Goal: Task Accomplishment & Management: Manage account settings

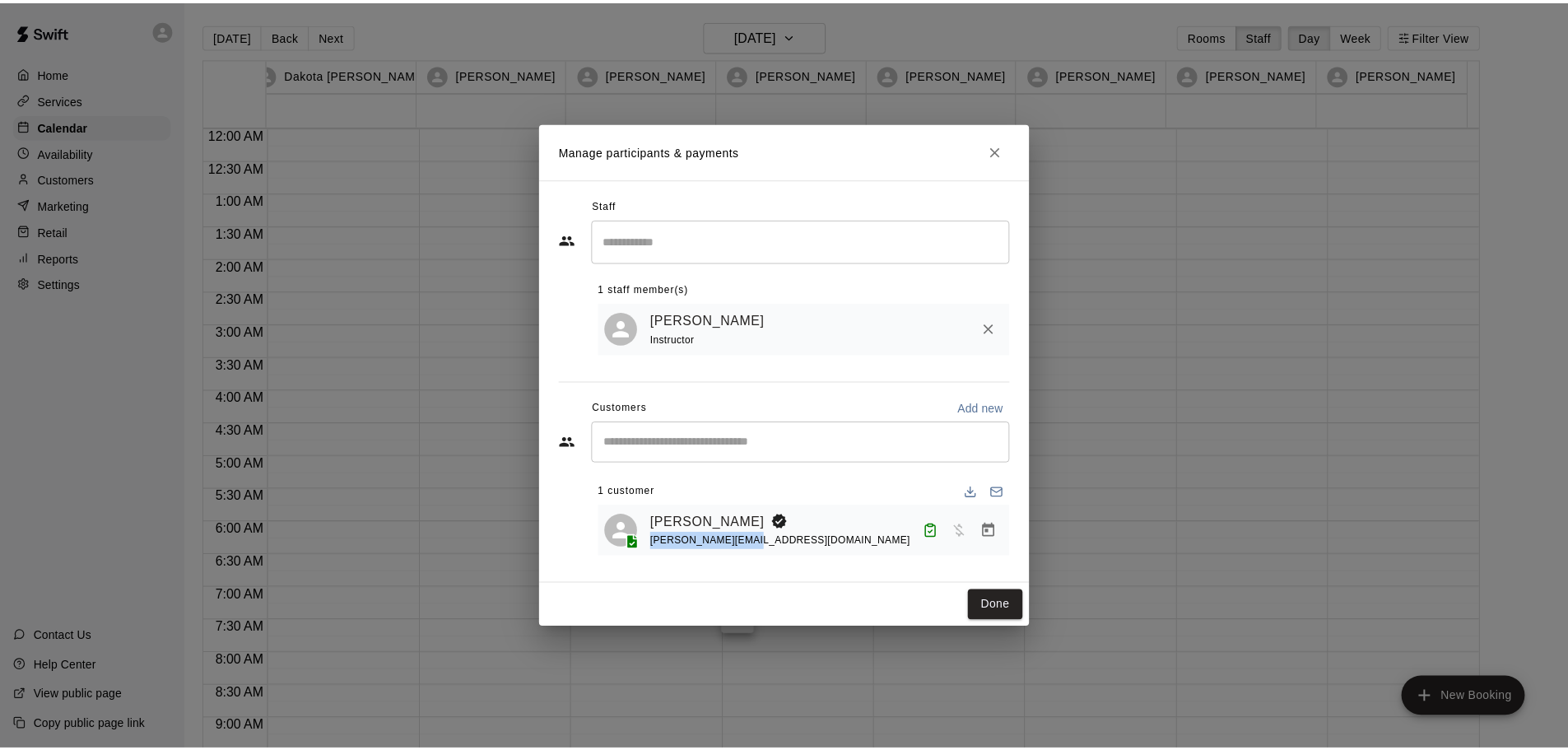
scroll to position [758, 0]
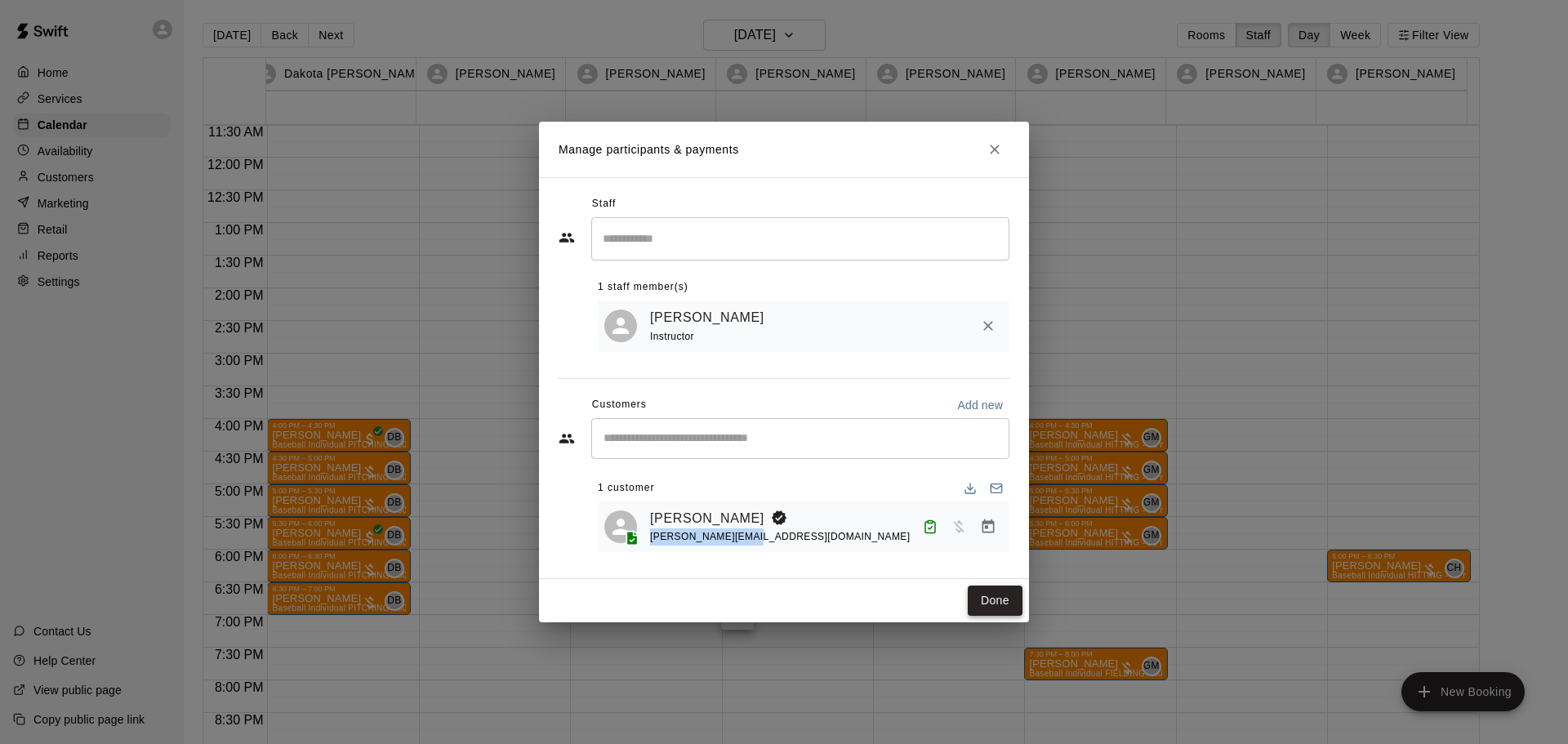
click at [1005, 602] on button "Done" at bounding box center [995, 601] width 54 height 30
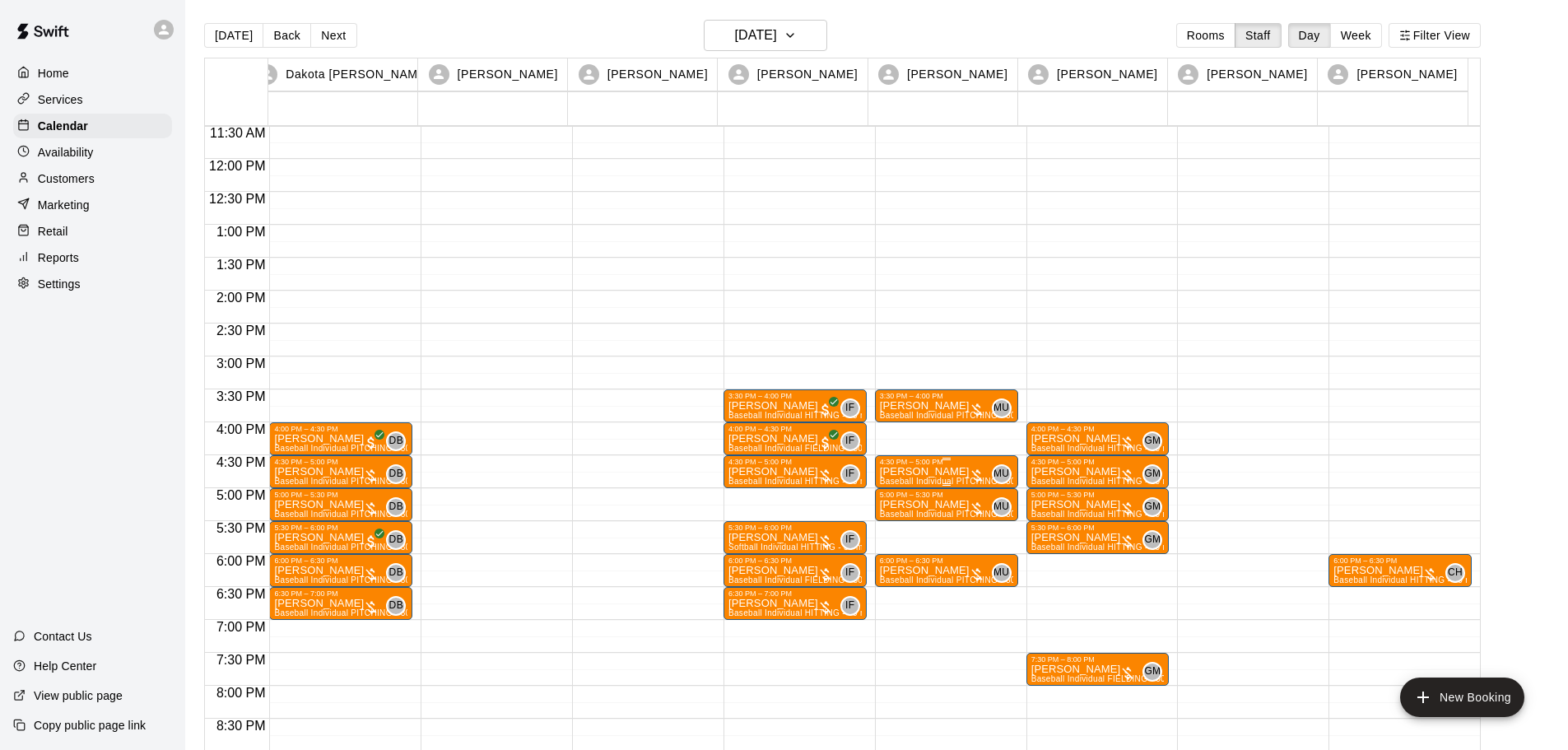
click at [965, 464] on div "4:30 PM – 5:00 PM" at bounding box center [947, 461] width 133 height 8
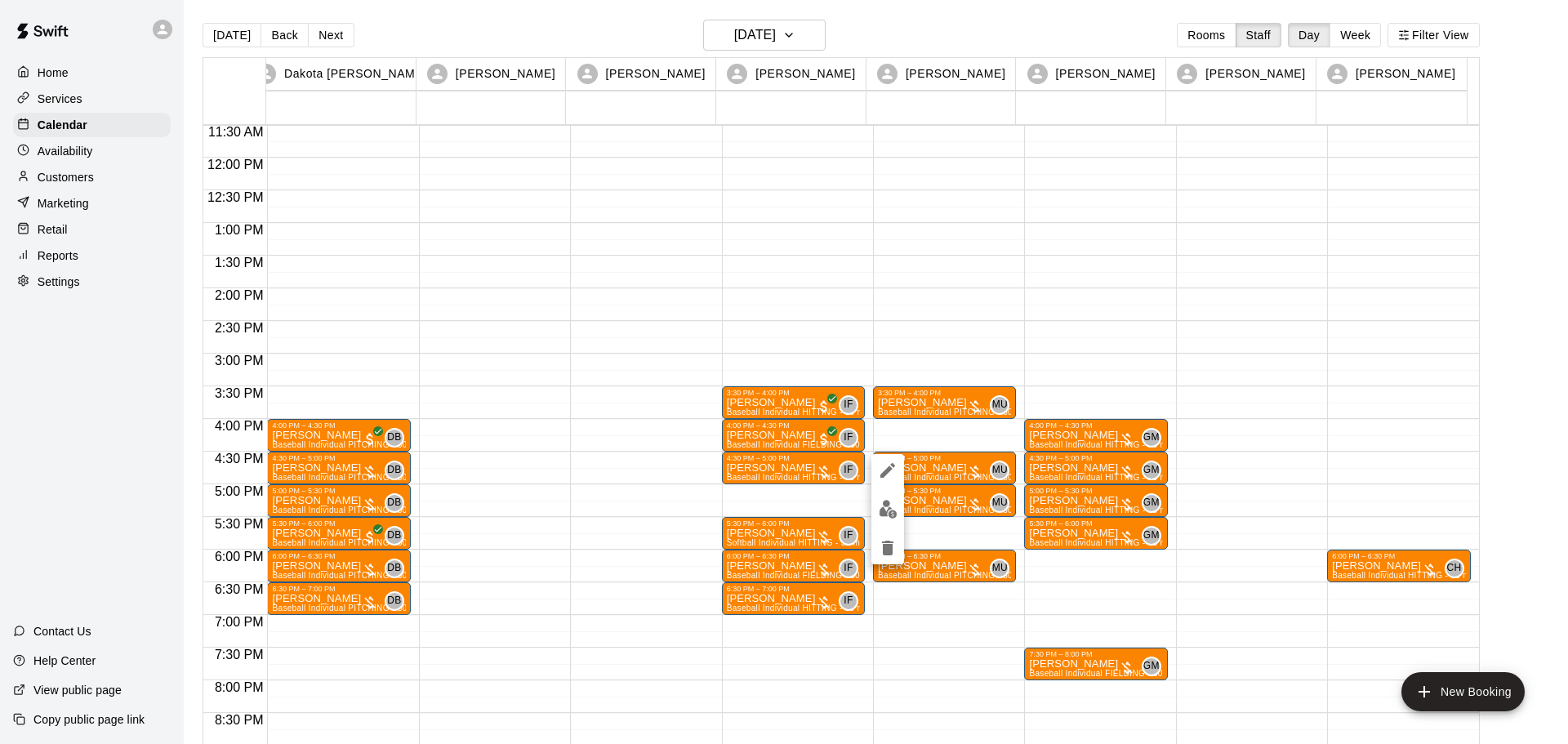
click at [927, 458] on div at bounding box center [784, 372] width 1568 height 744
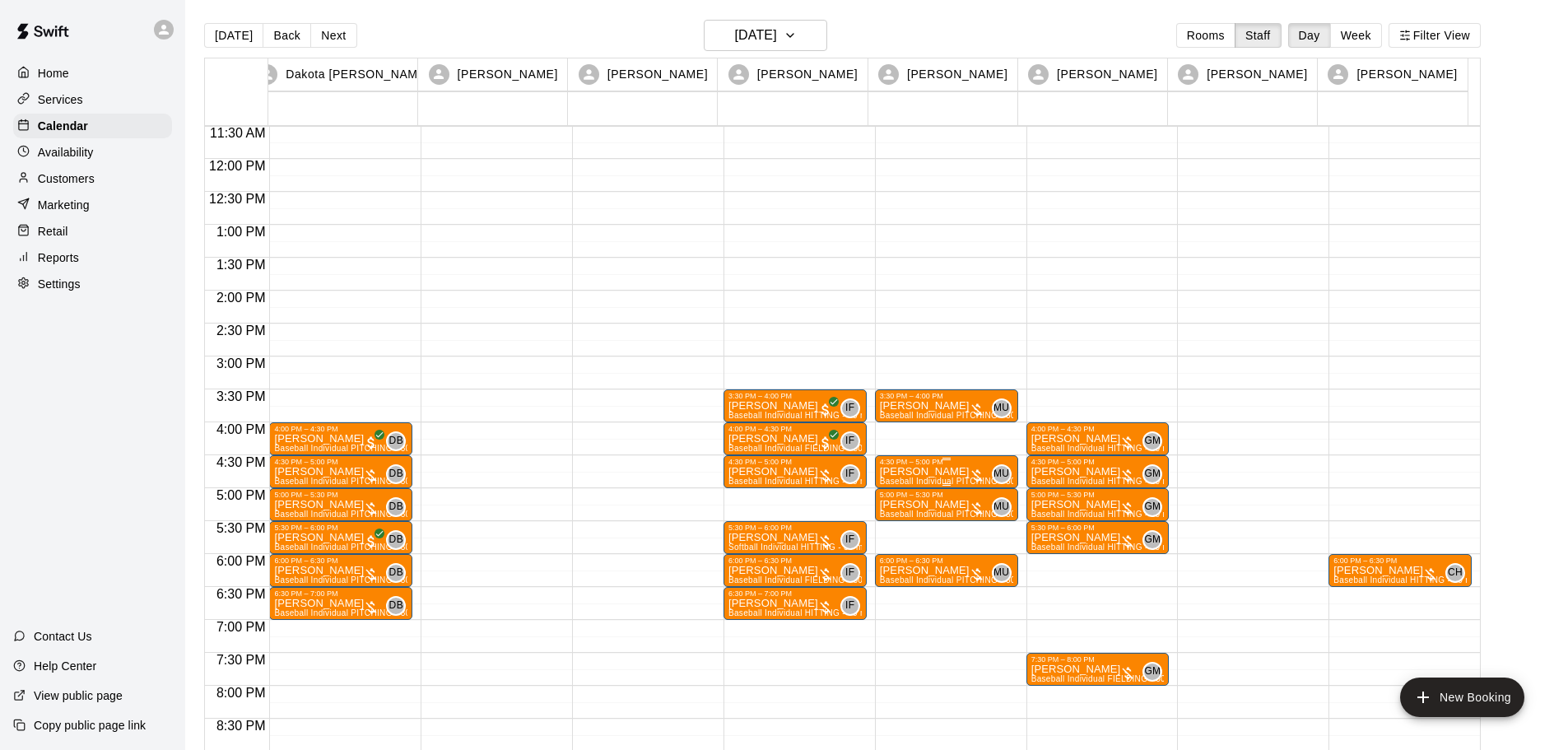
click at [927, 472] on p "[PERSON_NAME]" at bounding box center [947, 472] width 133 height 0
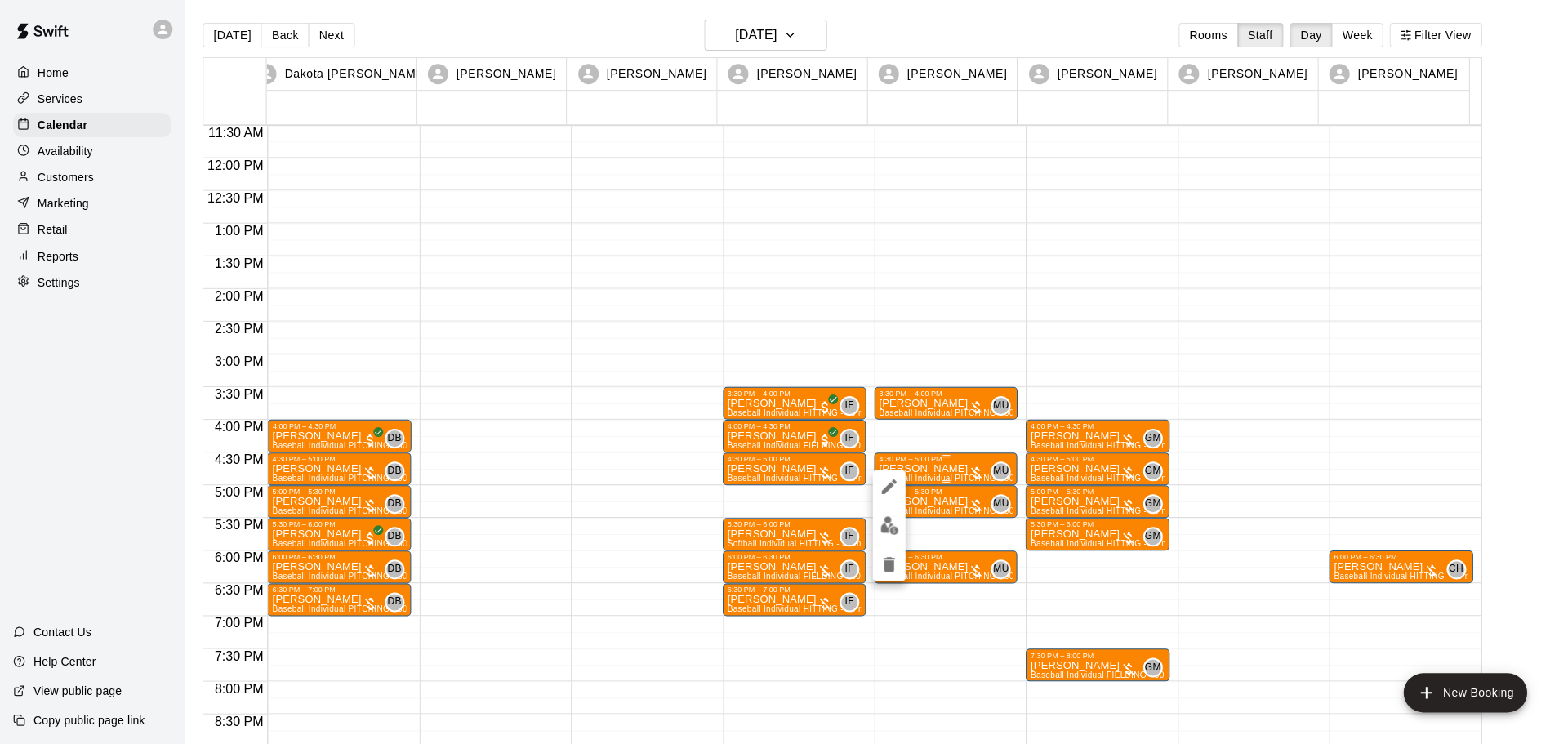
click at [920, 468] on div at bounding box center [784, 372] width 1568 height 744
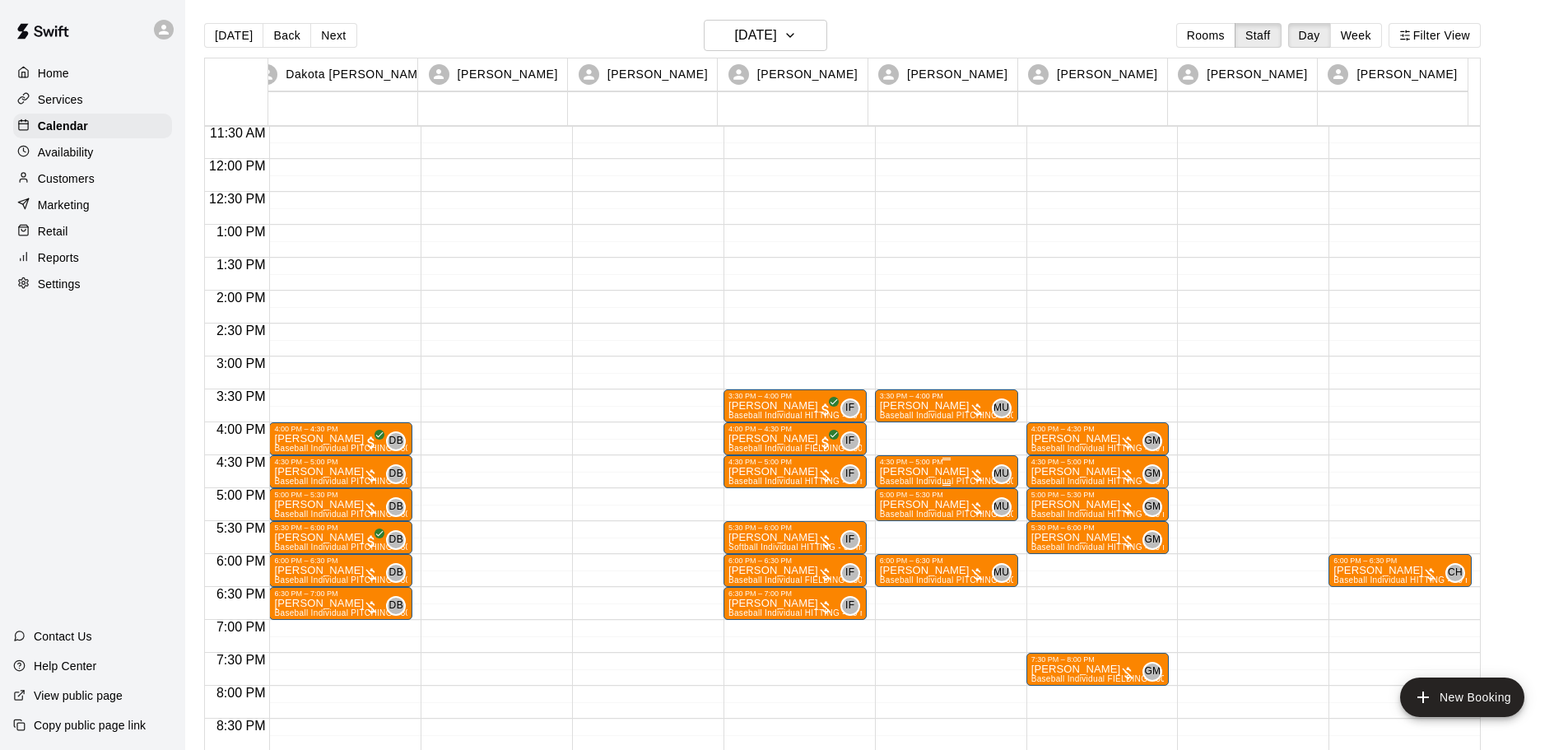
click at [927, 472] on p "[PERSON_NAME]" at bounding box center [947, 472] width 133 height 0
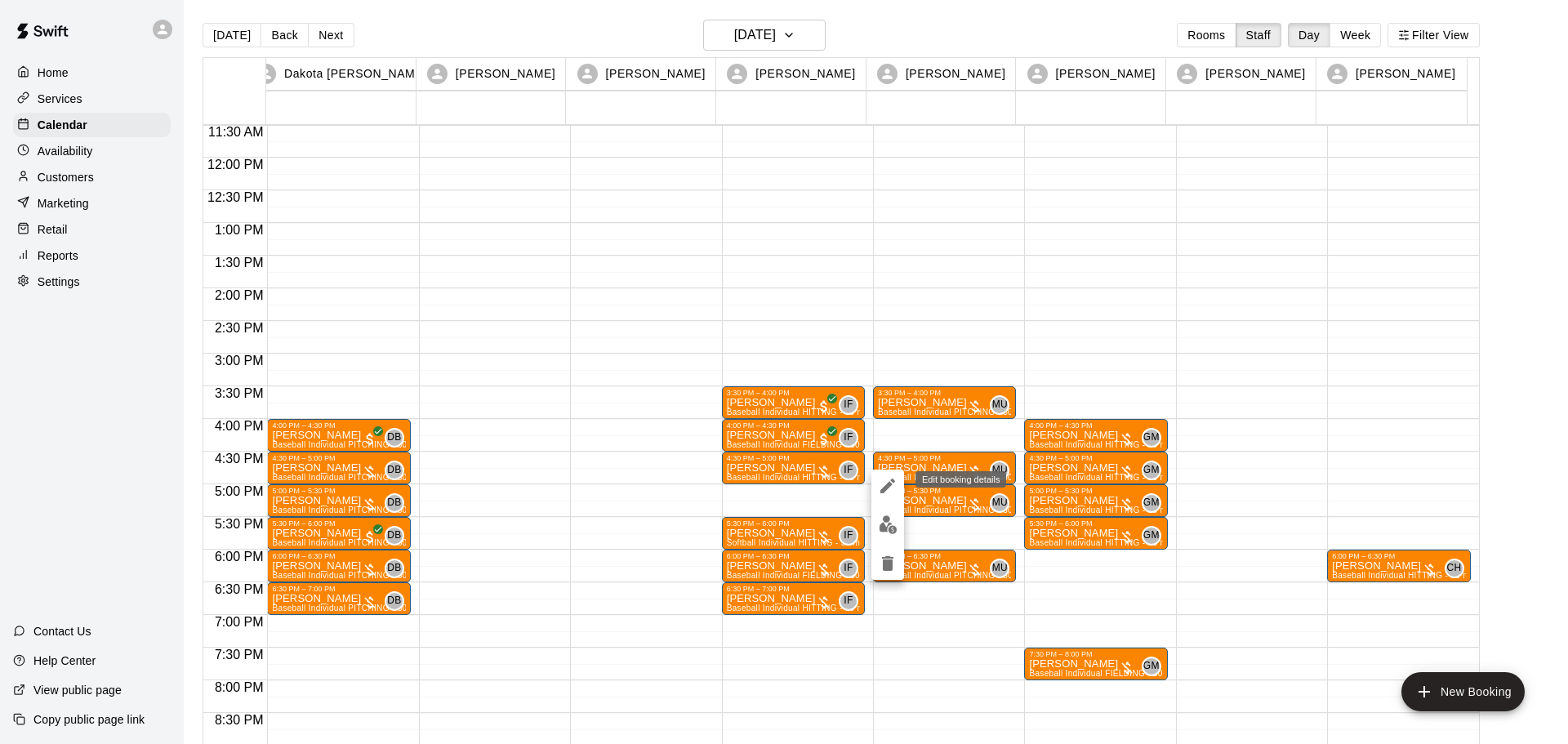
click at [882, 479] on icon "edit" at bounding box center [888, 486] width 20 height 20
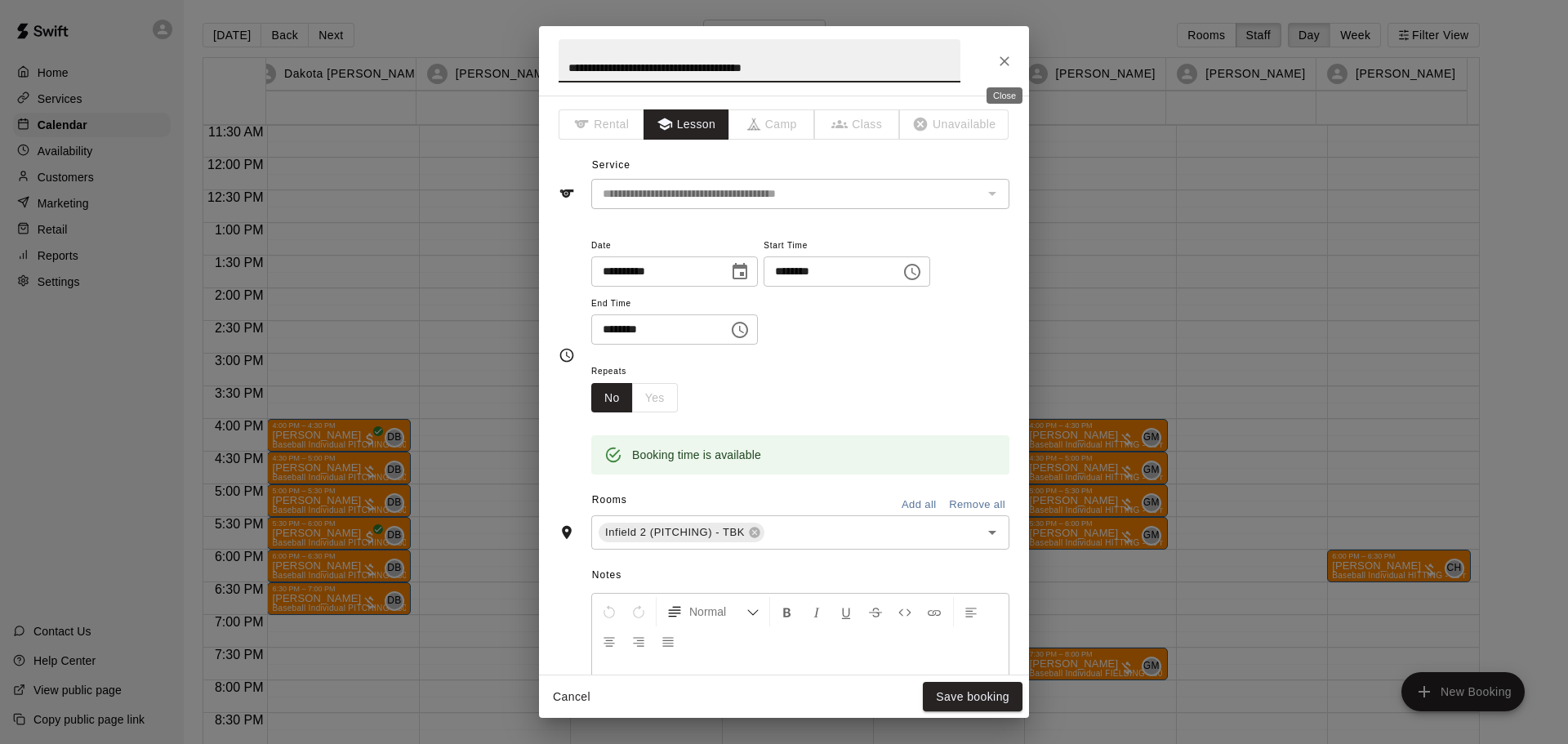
click at [997, 62] on icon "Close" at bounding box center [1005, 61] width 16 height 16
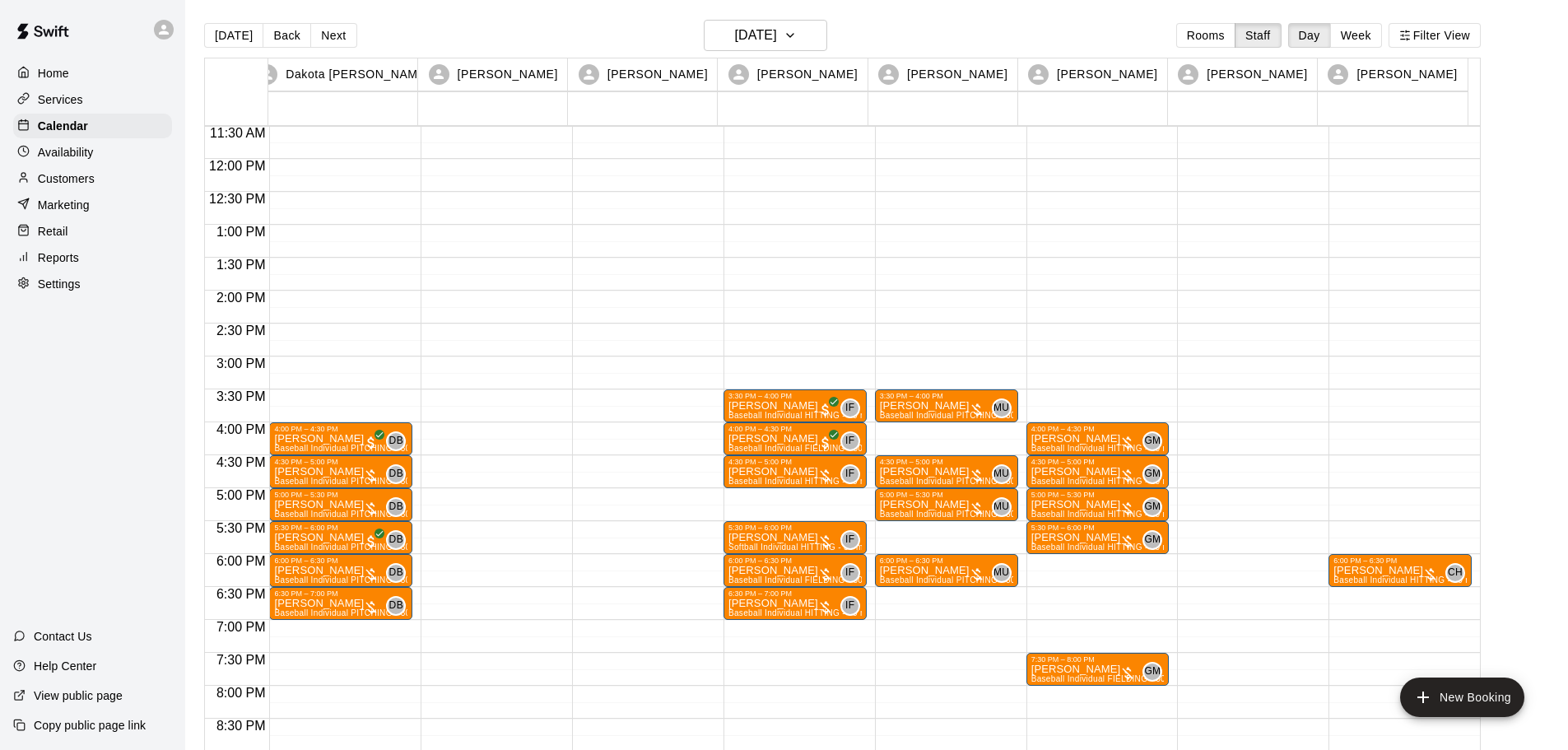
click at [79, 178] on p "Customers" at bounding box center [66, 178] width 57 height 16
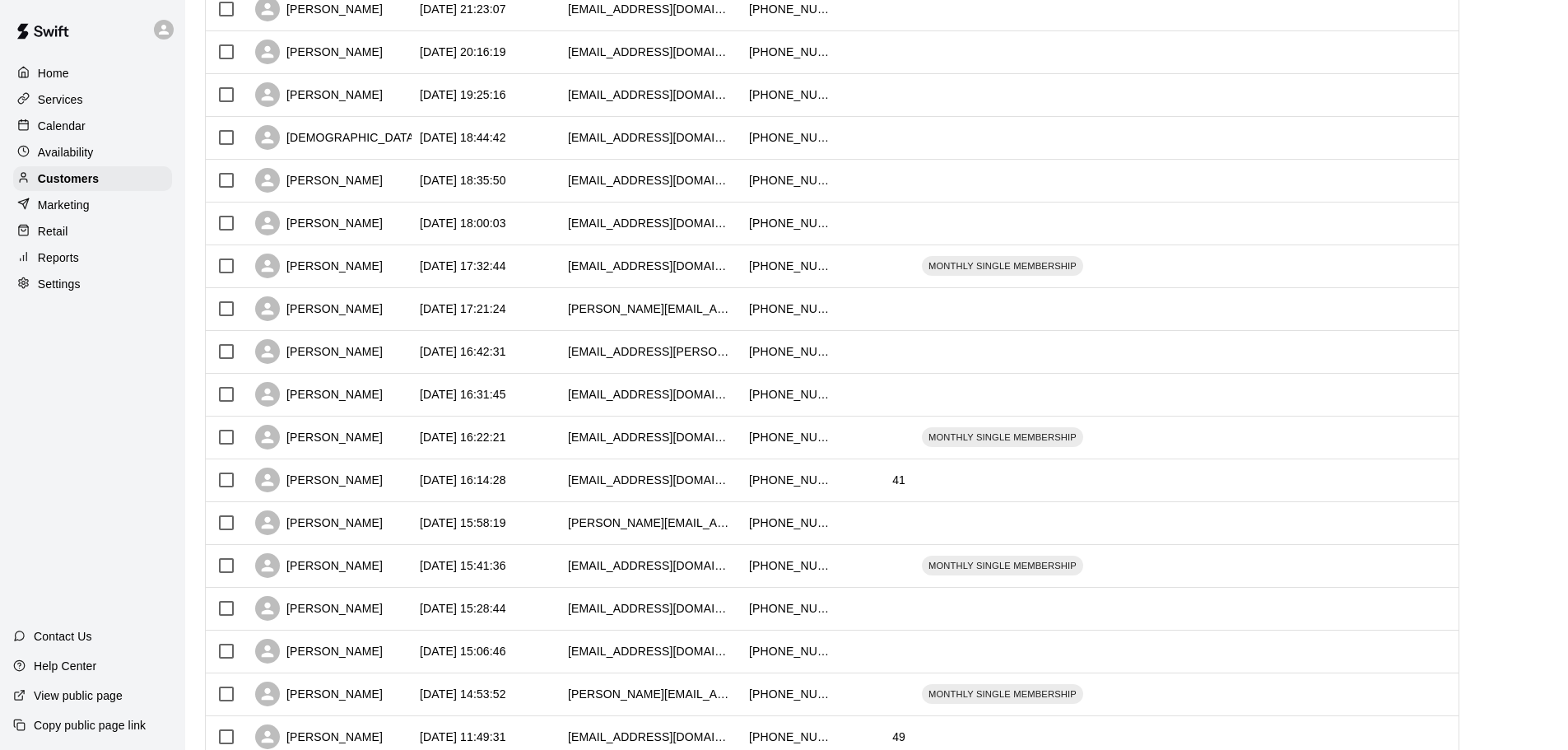
scroll to position [659, 0]
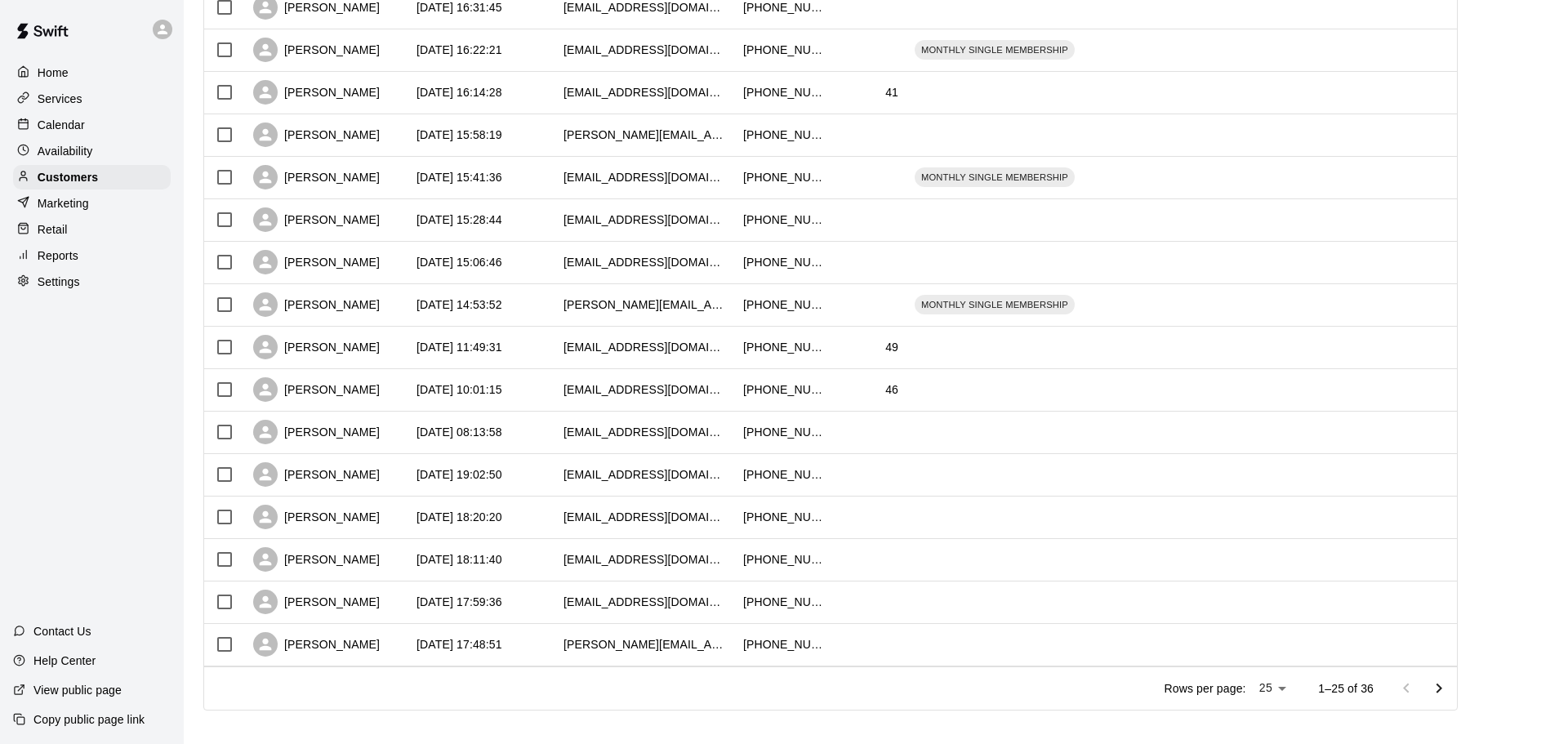
click at [1274, 684] on body "Home Services Calendar Availability Customers Marketing Retail Reports Settings…" at bounding box center [784, 51] width 1568 height 1409
click at [1274, 684] on li "50" at bounding box center [1272, 684] width 46 height 27
type input "**"
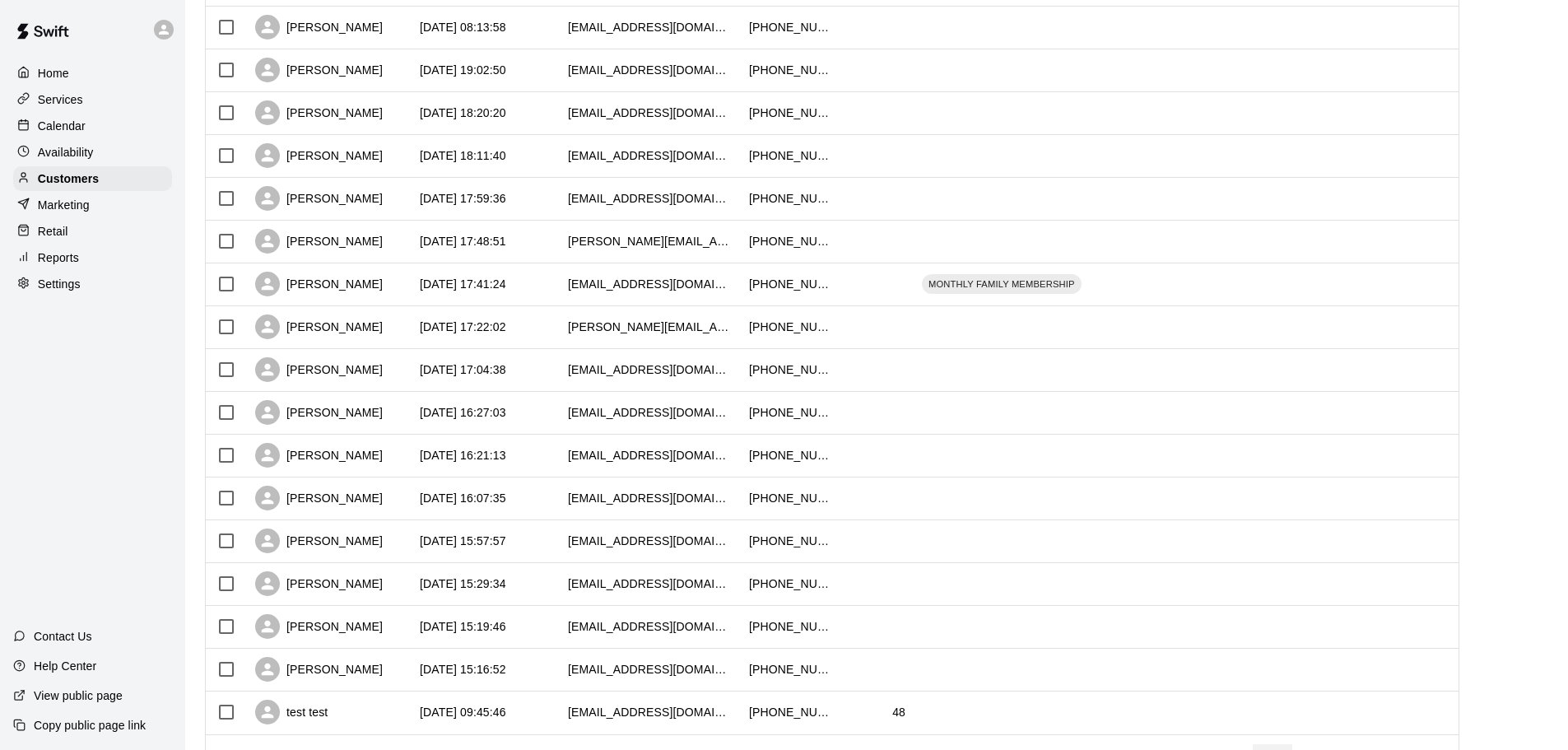
scroll to position [980, 0]
click at [320, 249] on div "[PERSON_NAME]" at bounding box center [319, 242] width 128 height 24
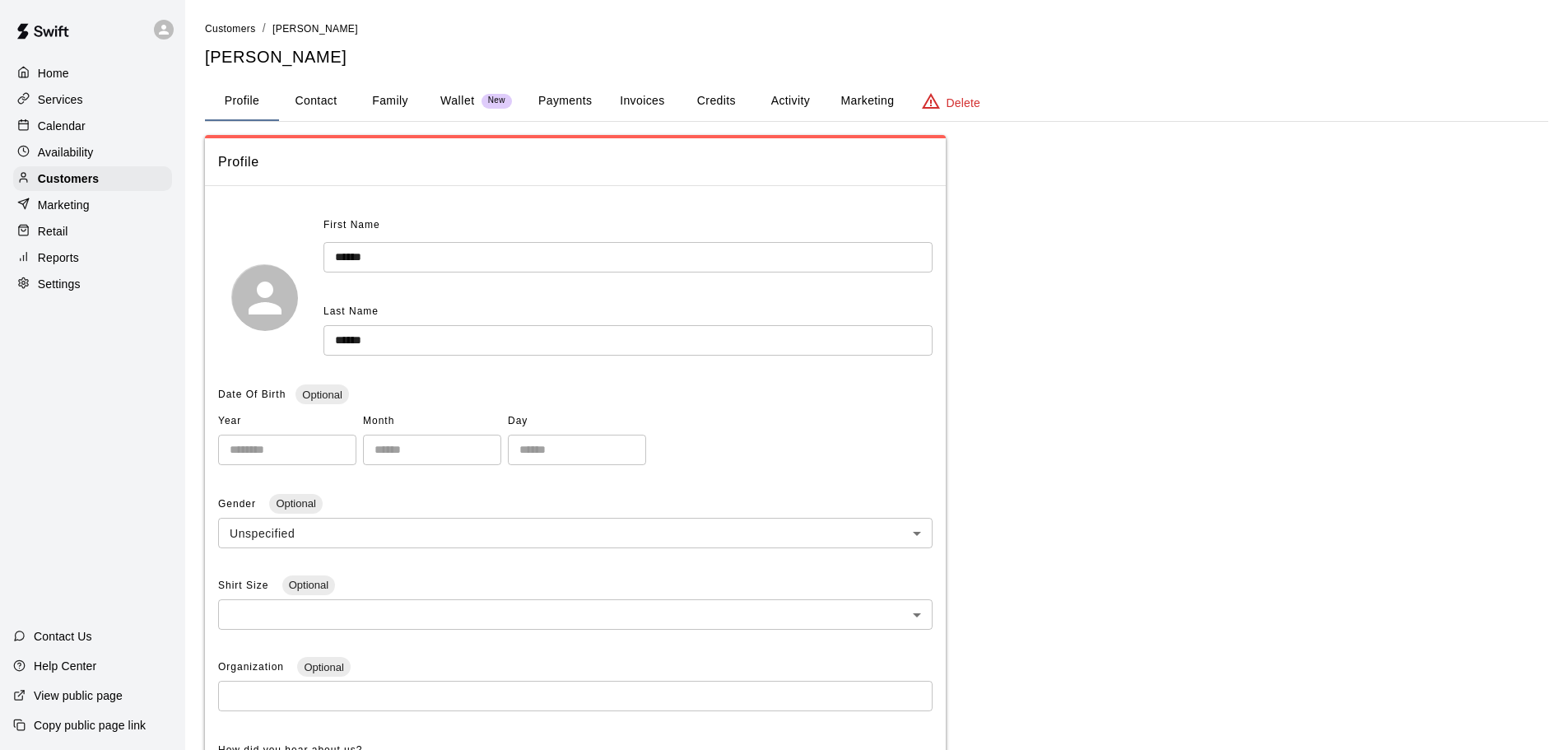
click at [559, 101] on button "Payments" at bounding box center [564, 102] width 80 height 40
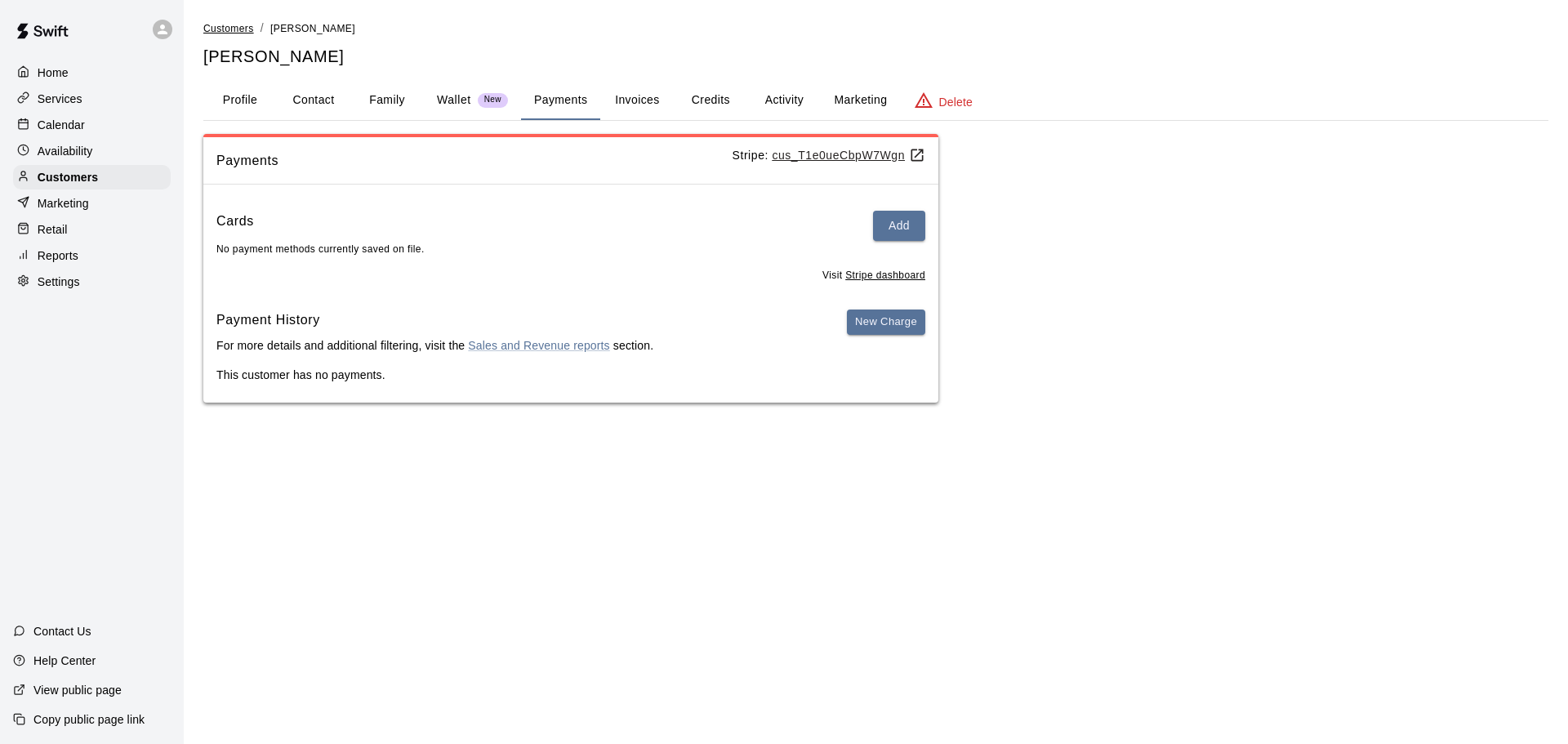
click at [237, 27] on span "Customers" at bounding box center [229, 29] width 51 height 12
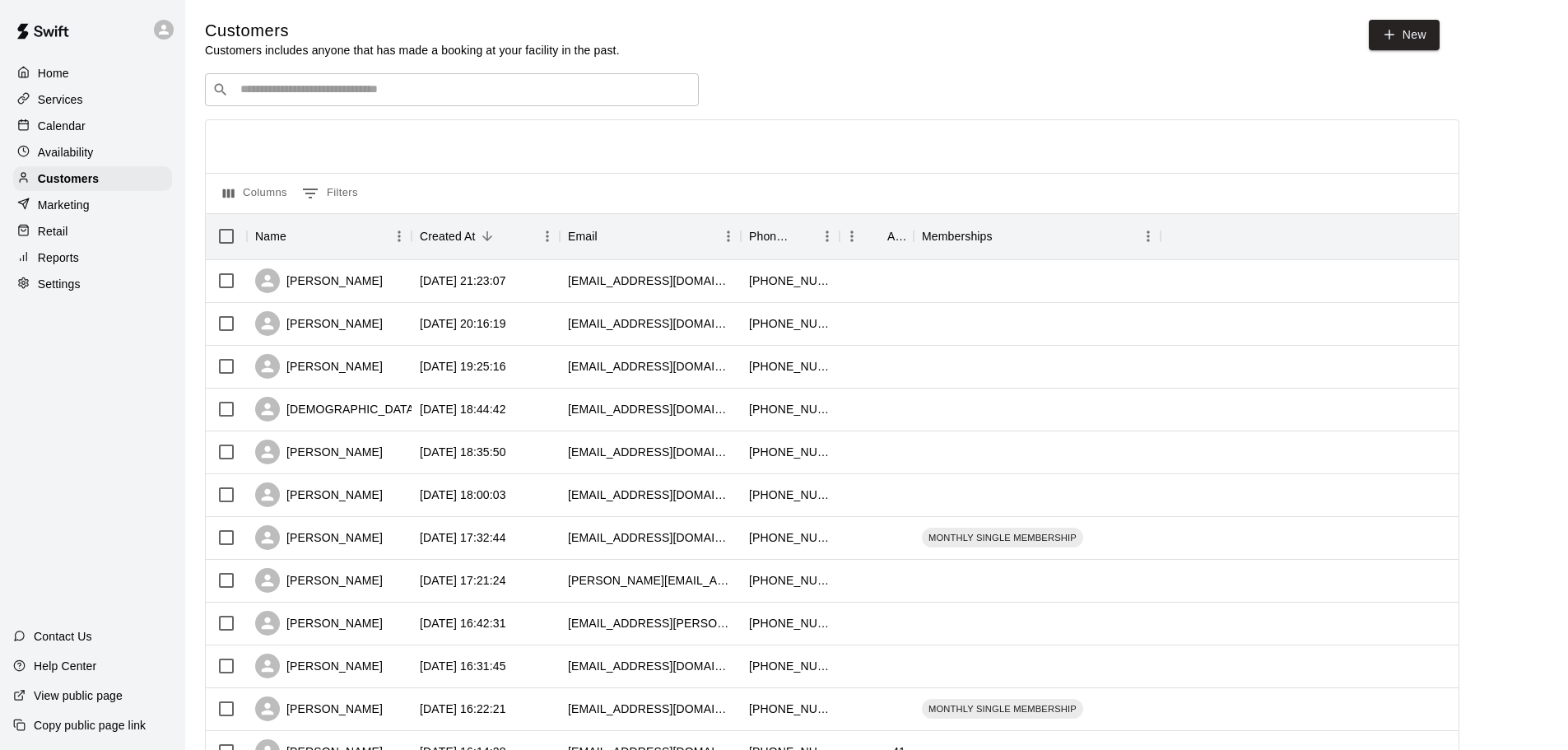
drag, startPoint x: 571, startPoint y: 496, endPoint x: 524, endPoint y: 155, distance: 344.2
click at [524, 155] on div at bounding box center [833, 147] width 1253 height 53
drag, startPoint x: 628, startPoint y: 495, endPoint x: 597, endPoint y: 147, distance: 349.4
click at [597, 147] on div at bounding box center [833, 147] width 1253 height 53
click at [607, 499] on div "[EMAIL_ADDRESS][DOMAIN_NAME]" at bounding box center [650, 494] width 165 height 16
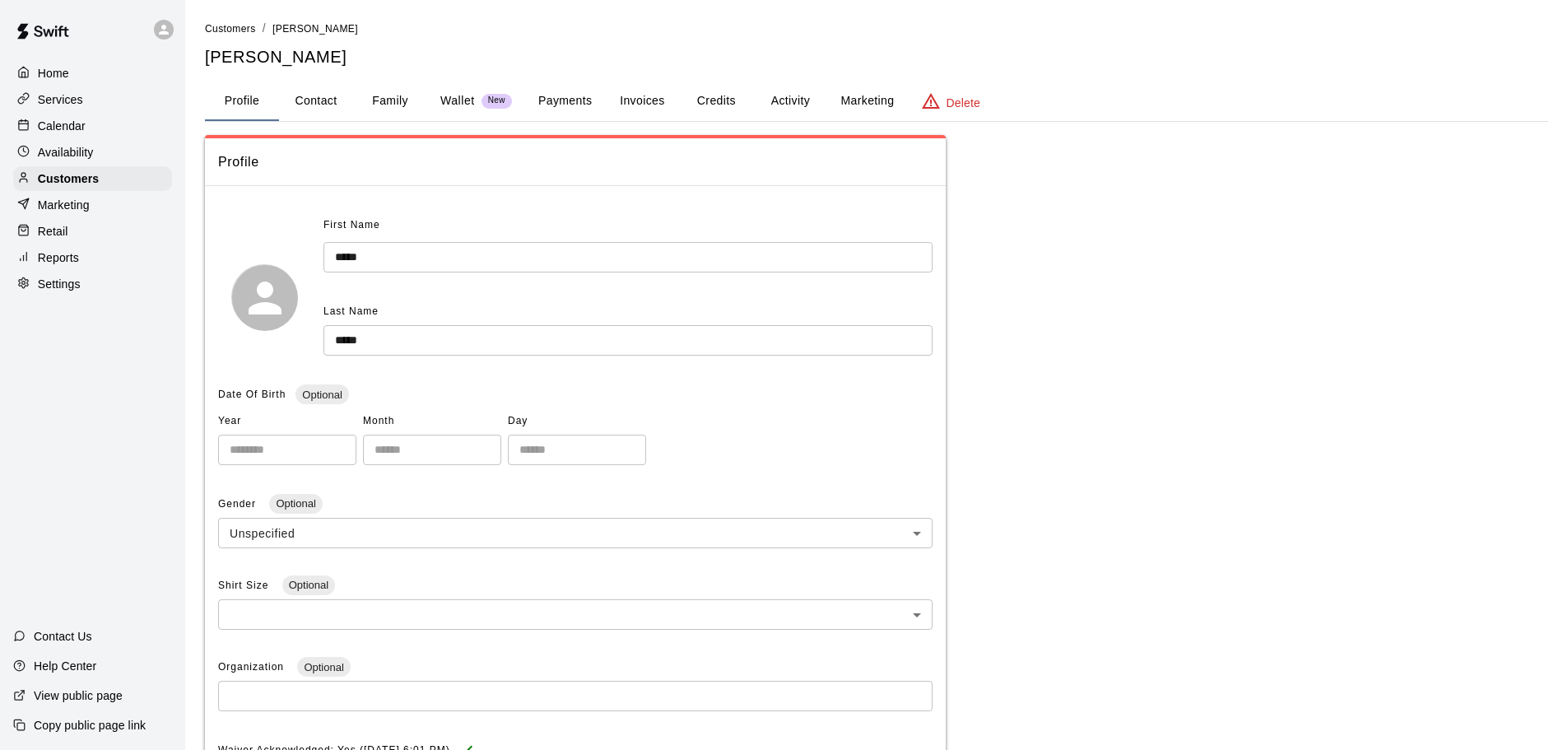
click at [303, 101] on button "Contact" at bounding box center [316, 102] width 74 height 40
select select "**"
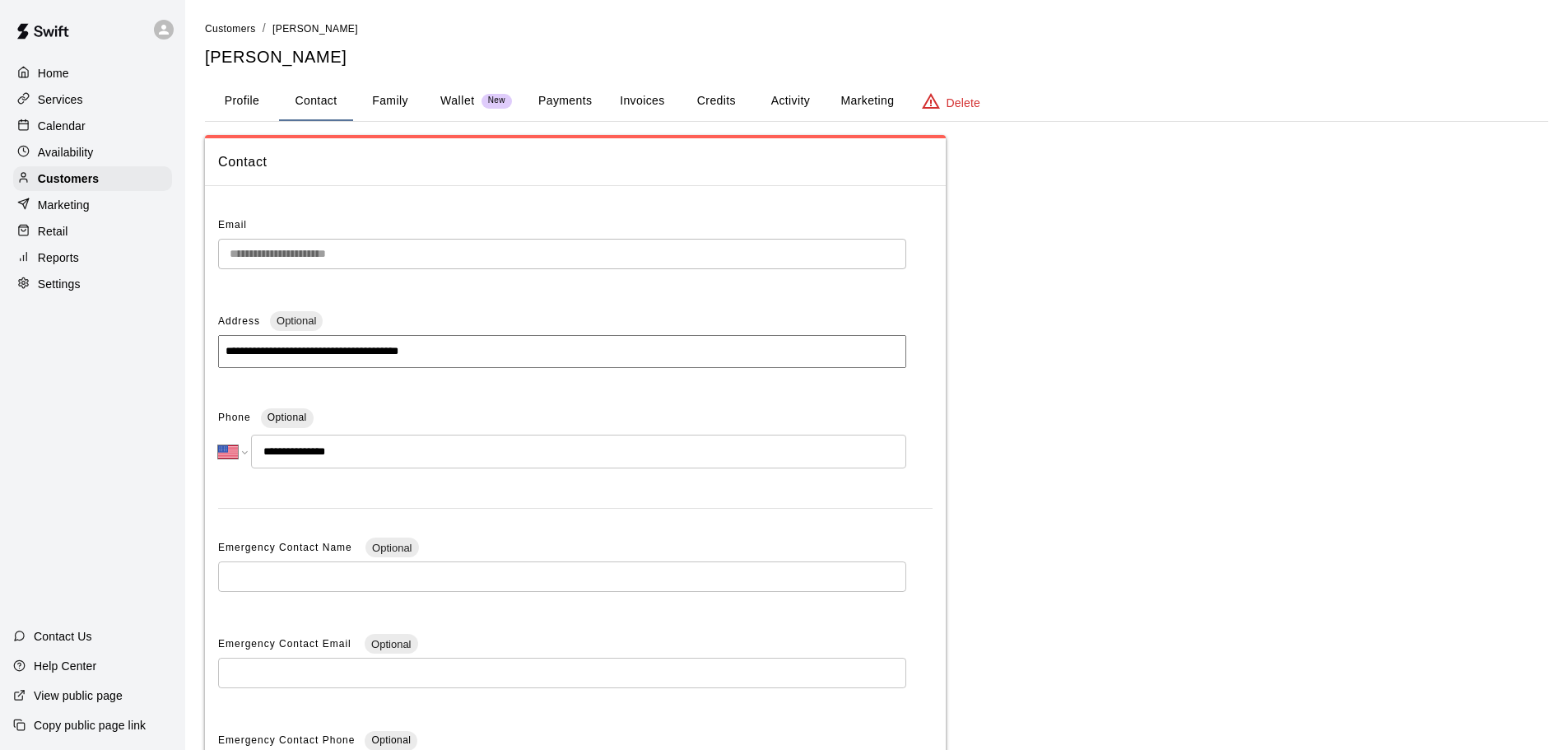
click at [561, 106] on button "Payments" at bounding box center [564, 102] width 80 height 40
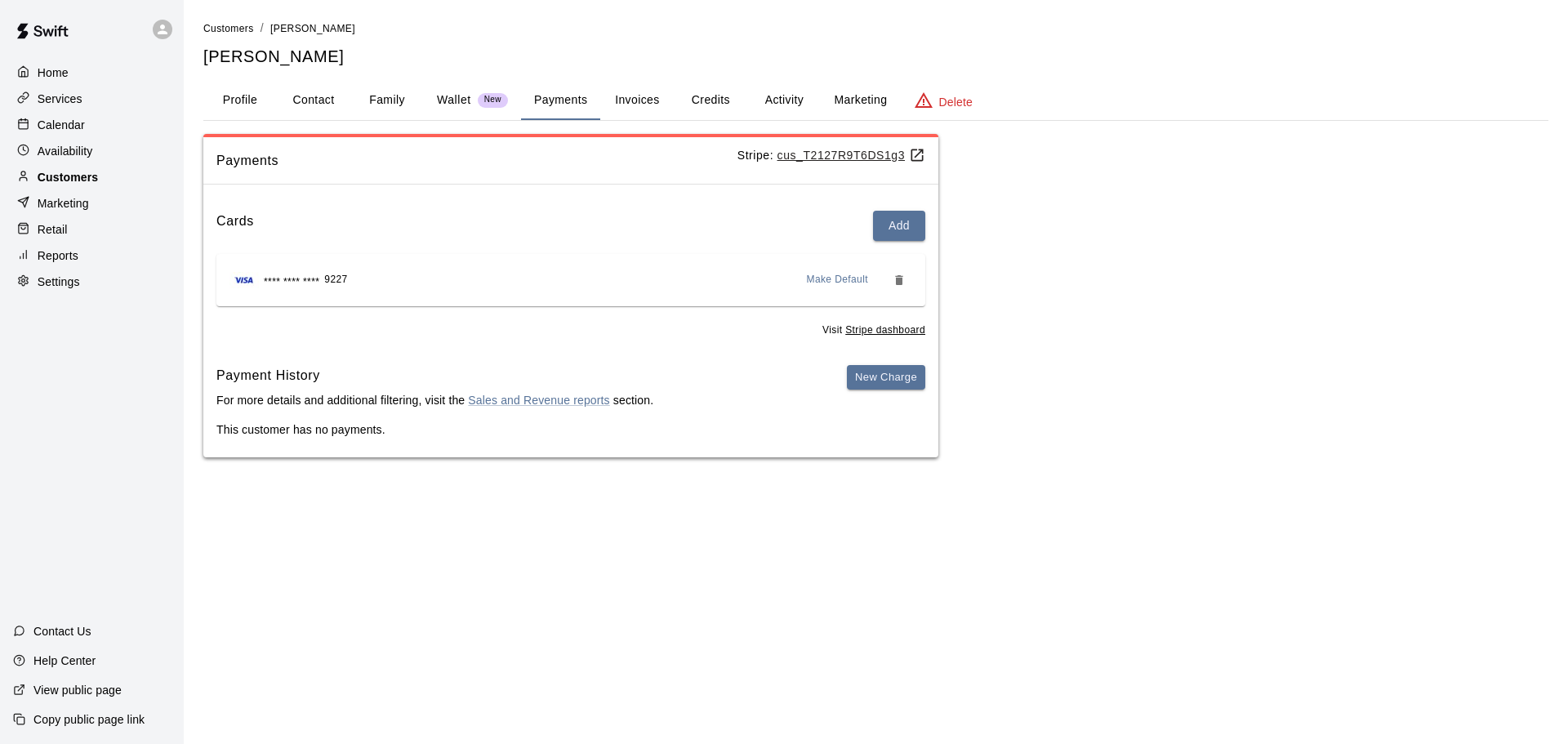
click at [79, 178] on p "Customers" at bounding box center [68, 177] width 61 height 16
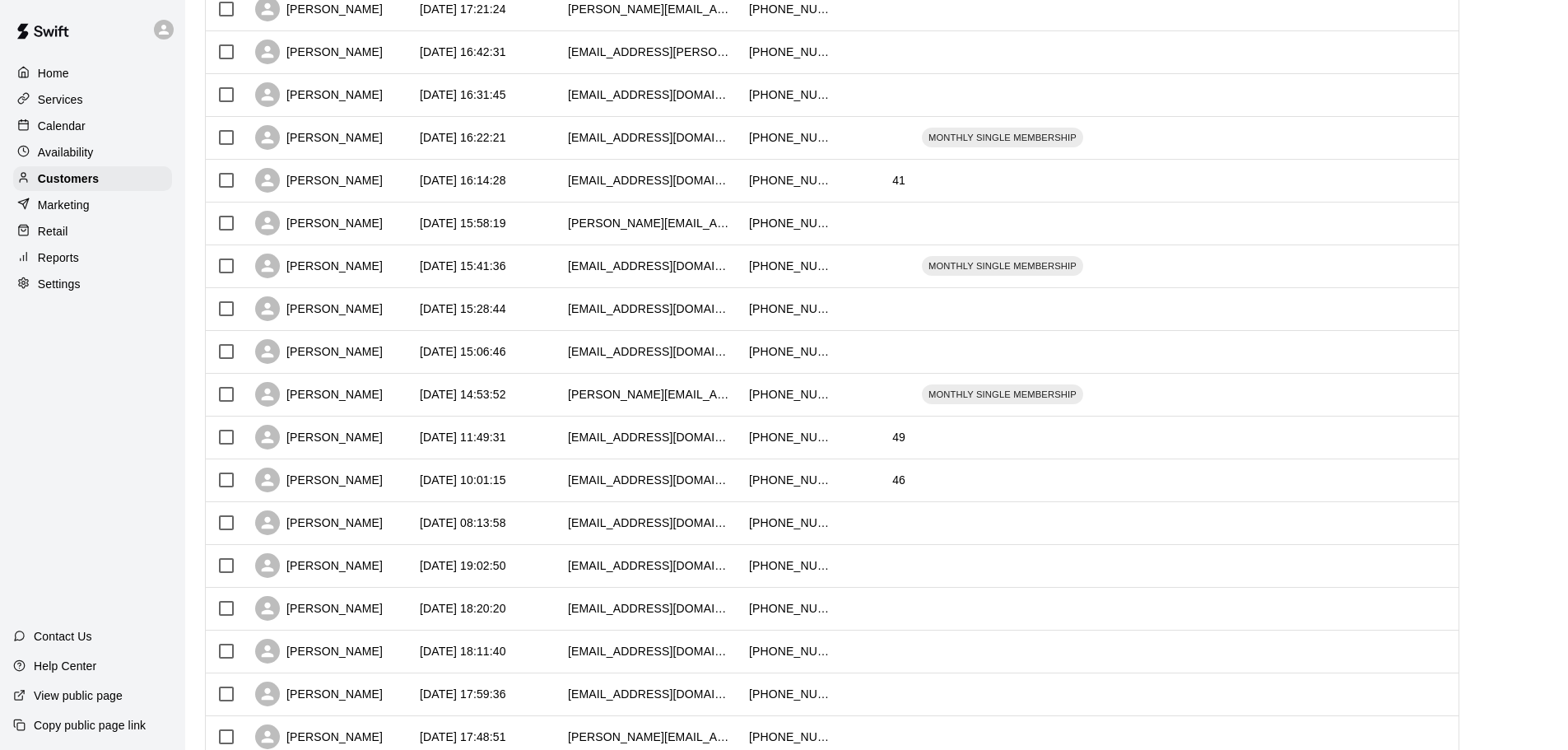
scroll to position [673, 0]
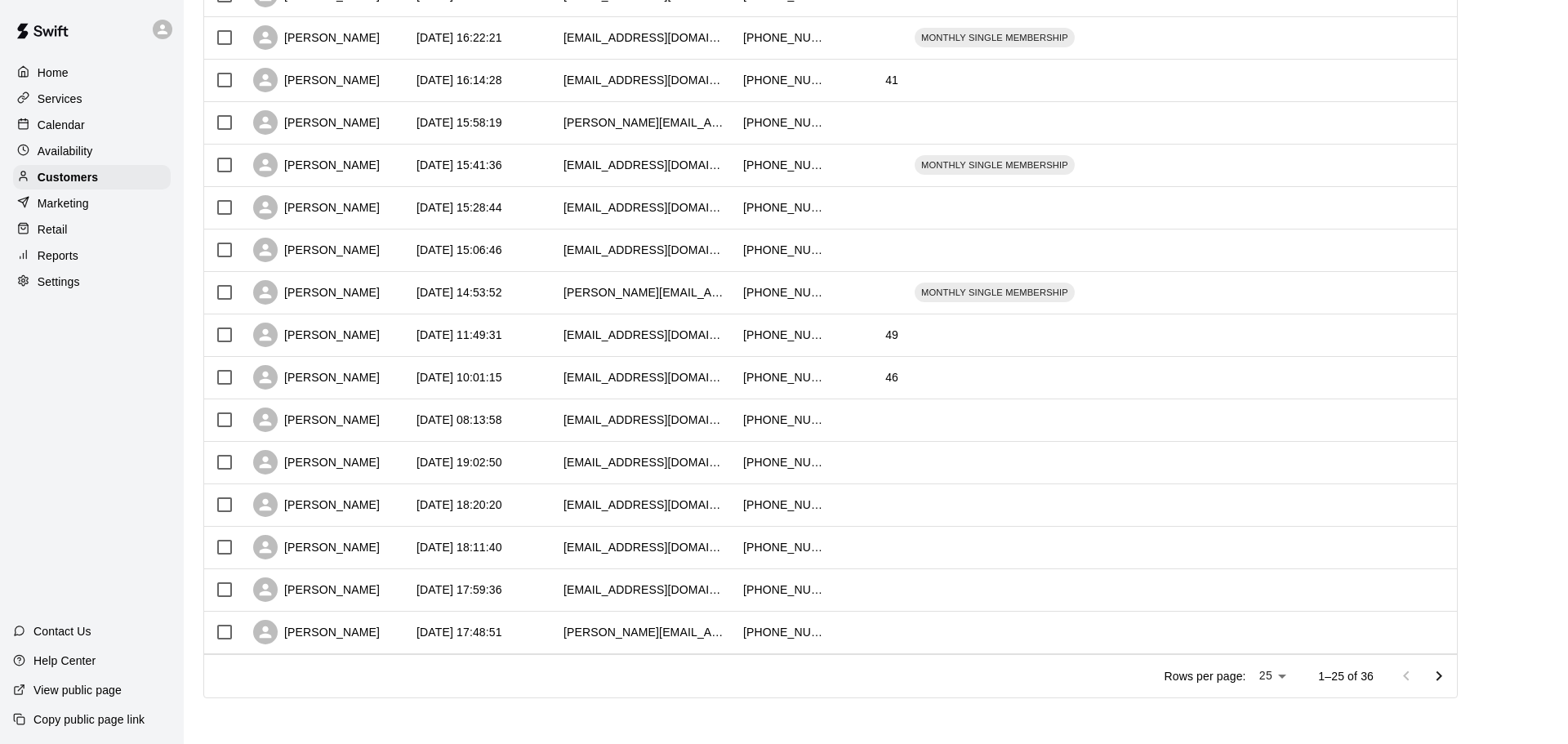
click at [1264, 670] on body "Home Services Calendar Availability Customers Marketing Retail Reports Settings…" at bounding box center [784, 39] width 1568 height 1409
click at [1267, 706] on li "100" at bounding box center [1272, 711] width 46 height 27
type input "***"
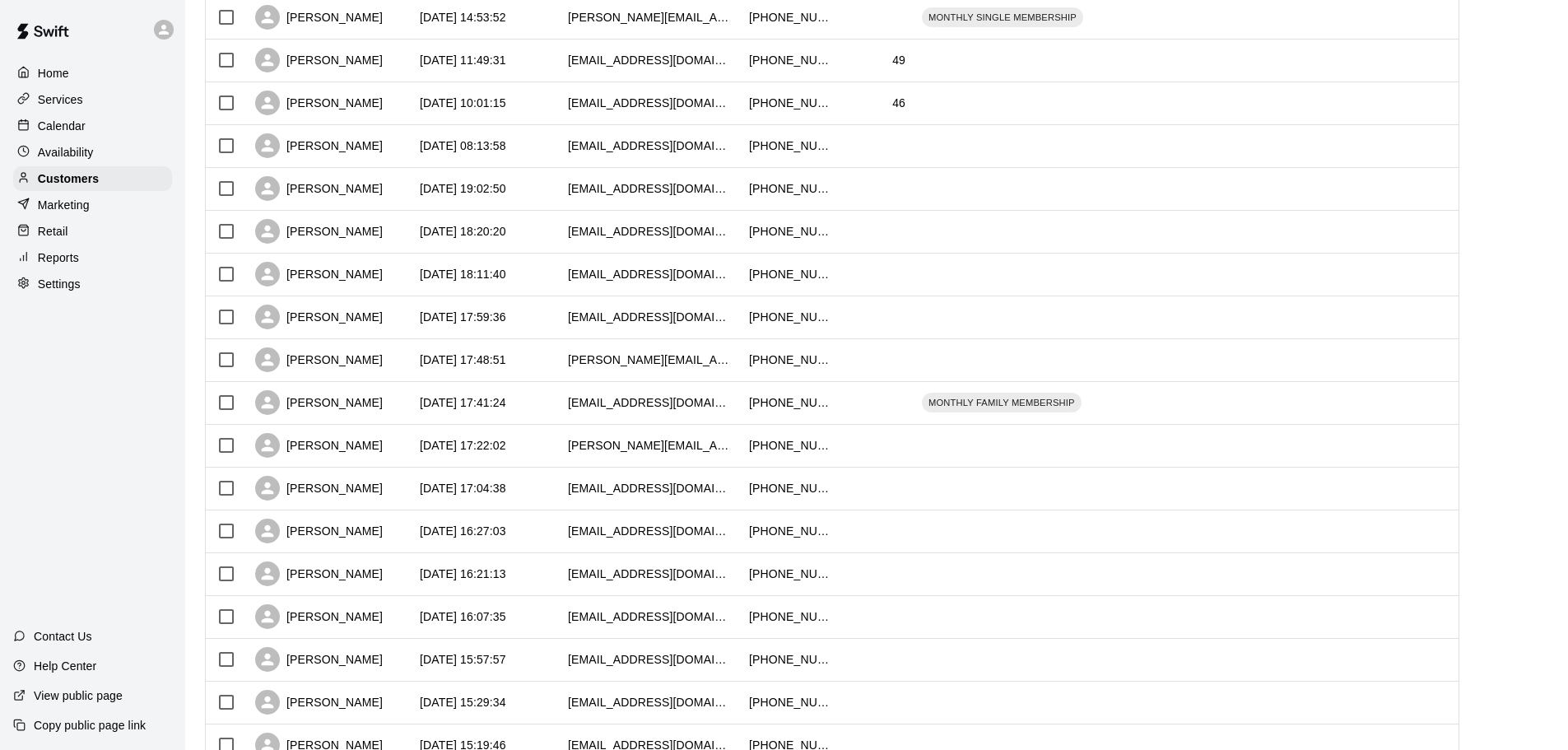
scroll to position [1144, 0]
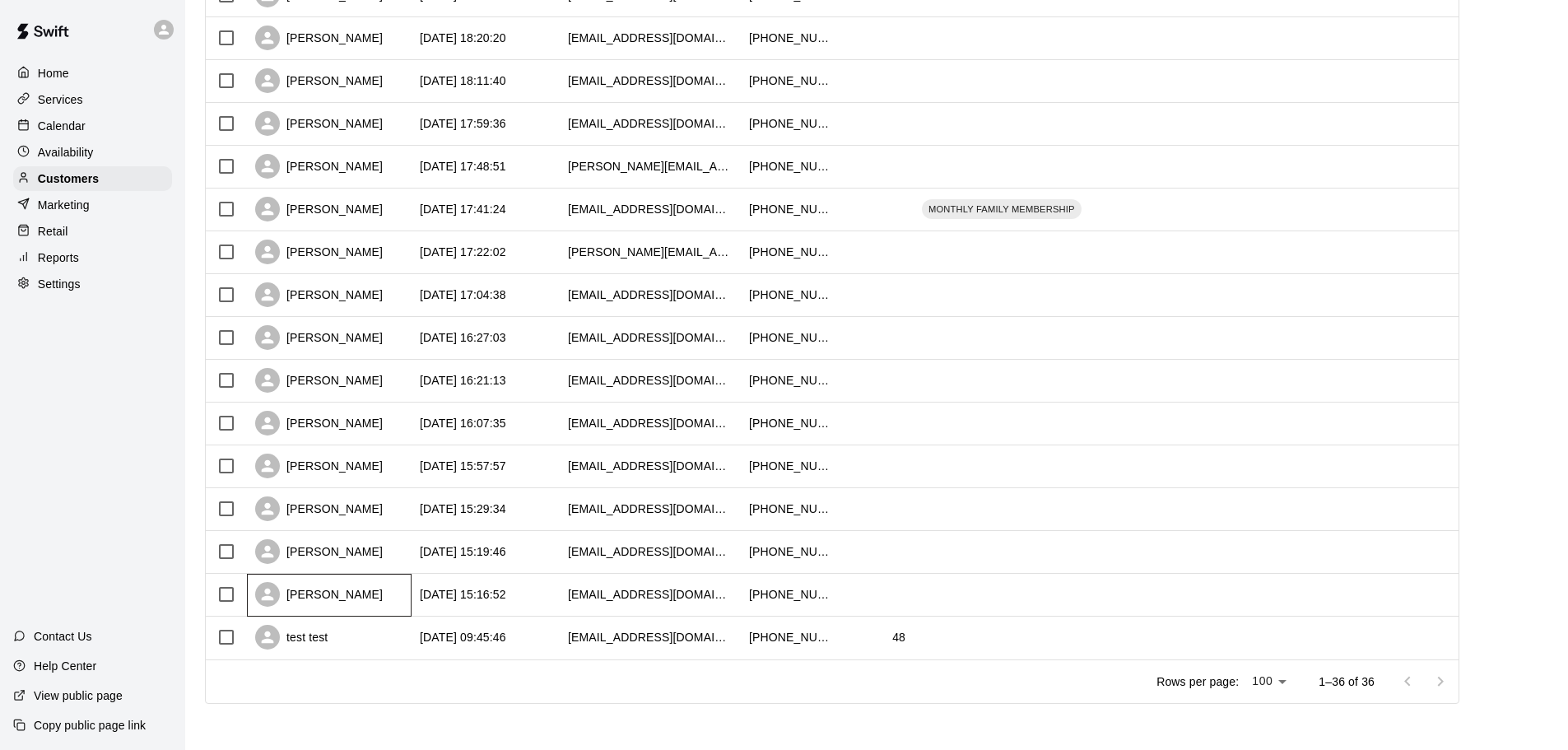
click at [301, 591] on div "[PERSON_NAME]" at bounding box center [319, 594] width 128 height 24
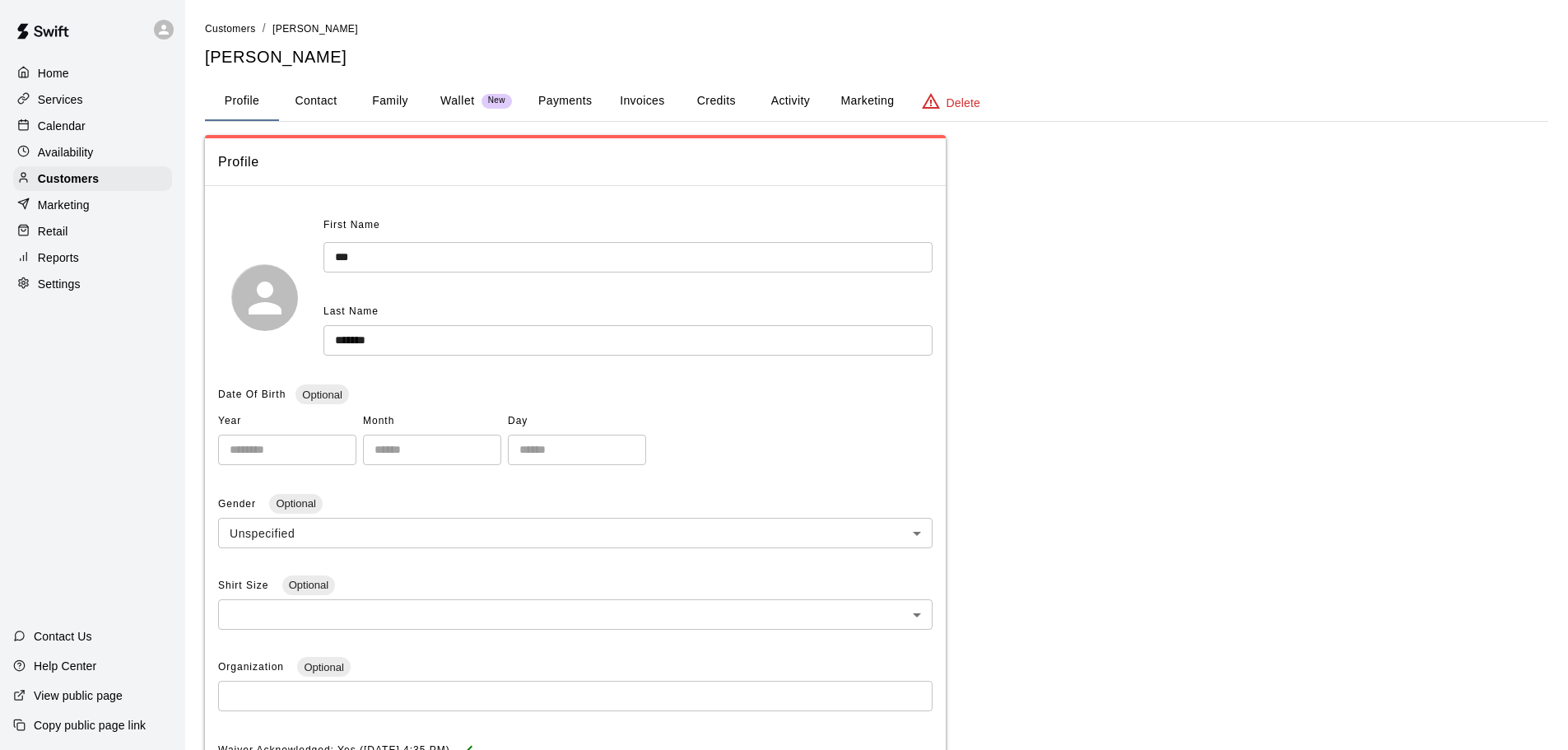
click at [557, 93] on button "Payments" at bounding box center [564, 102] width 80 height 40
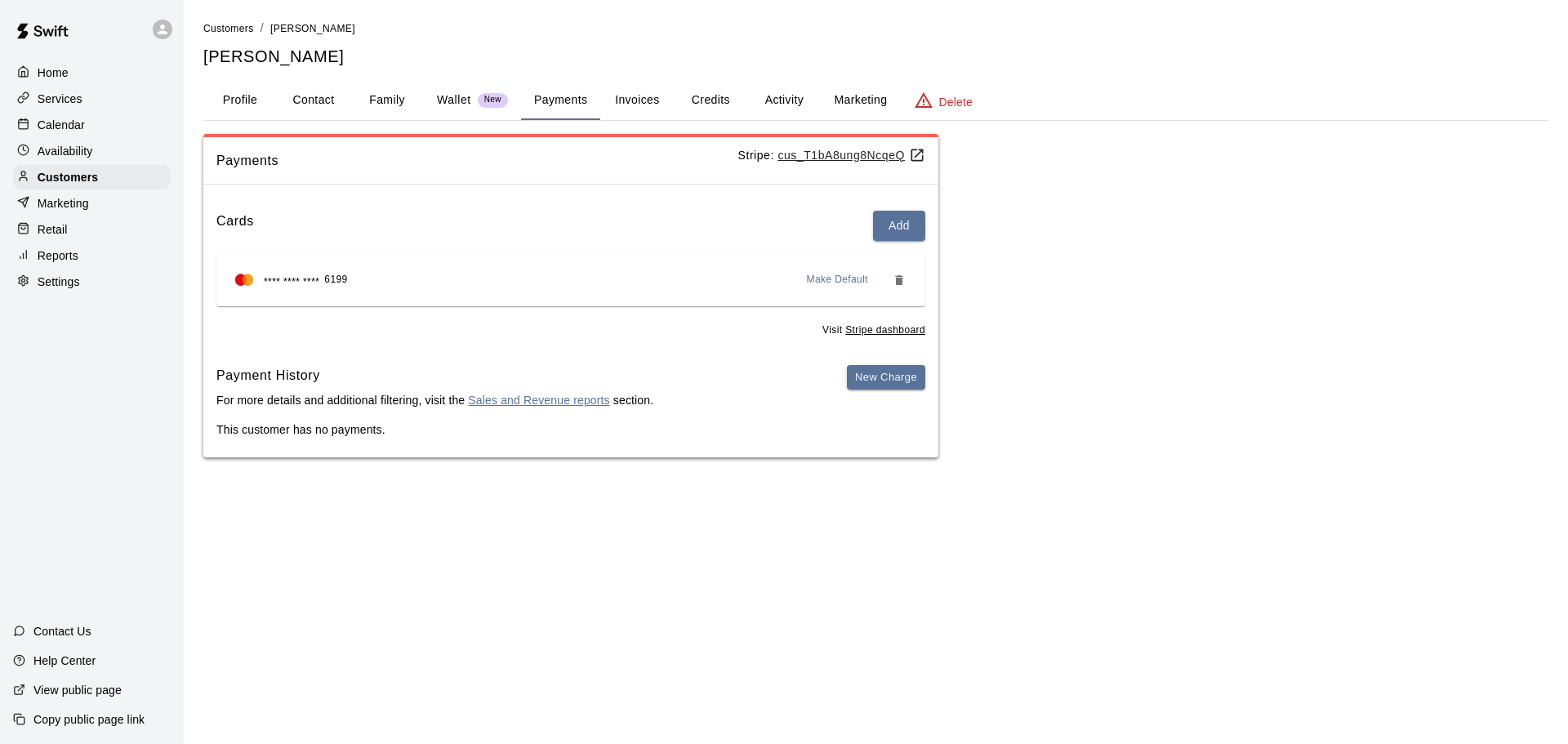
click at [513, 402] on link "Sales and Revenue reports" at bounding box center [538, 400] width 141 height 13
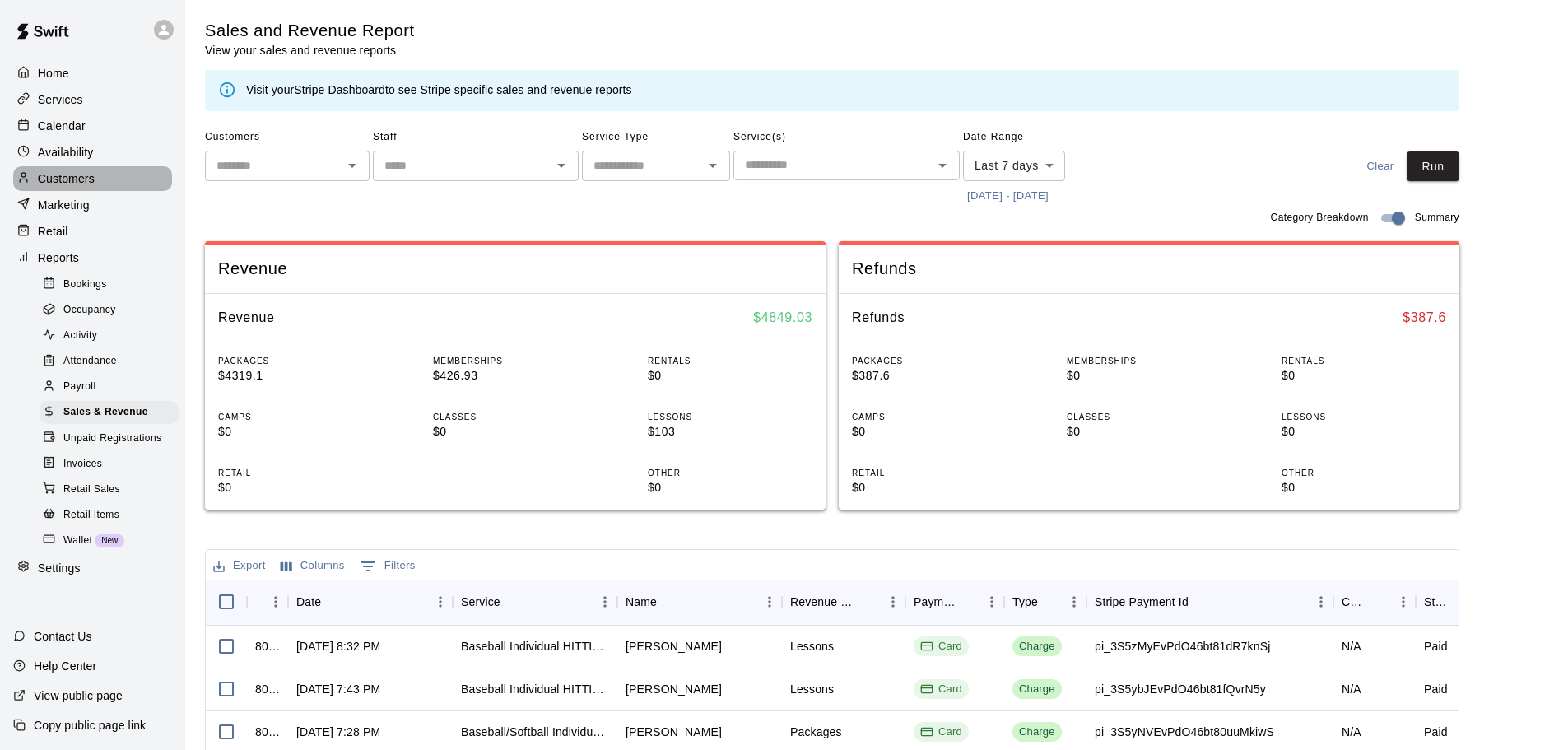
click at [51, 183] on p "Customers" at bounding box center [66, 178] width 57 height 16
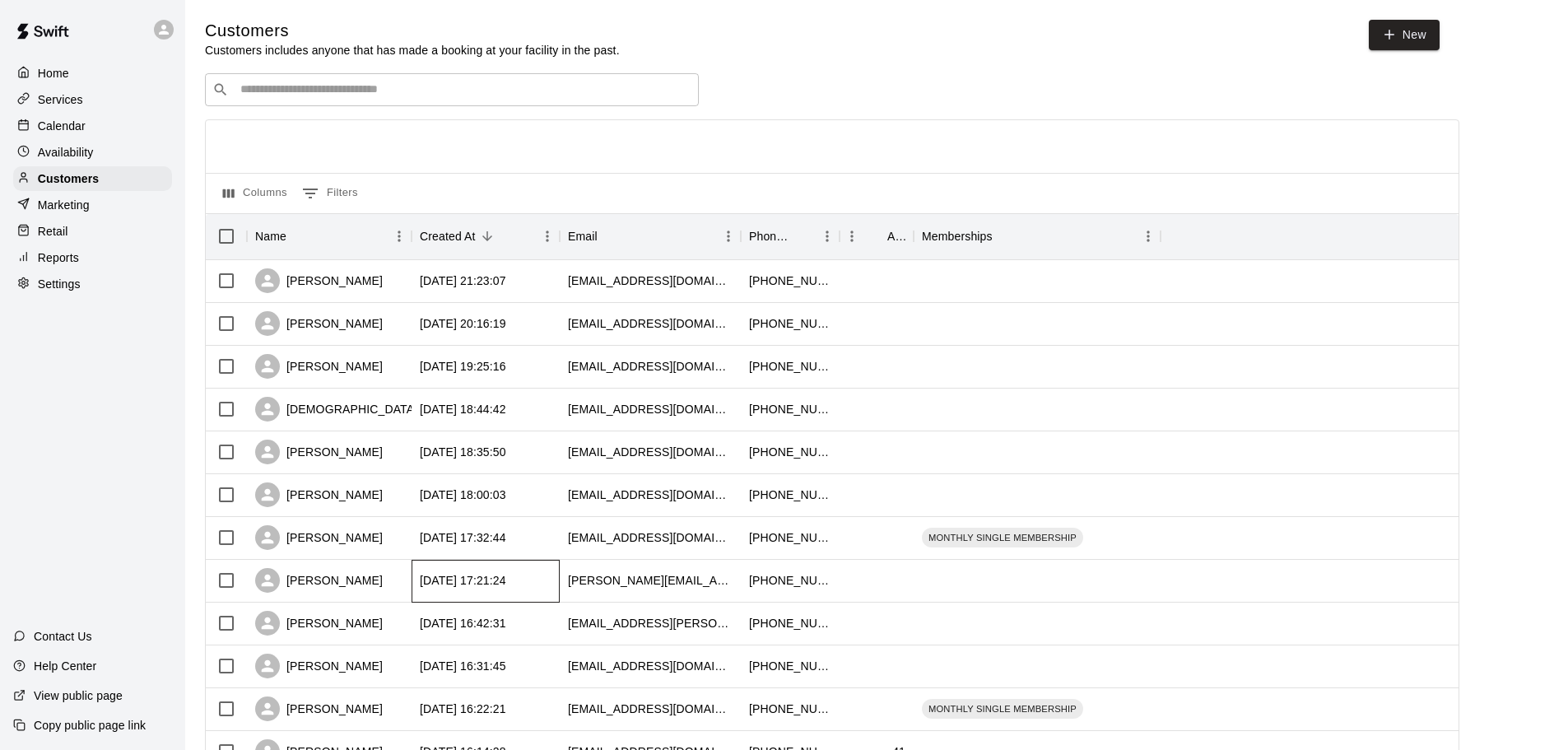
click at [474, 584] on div "[DATE] 17:21:24" at bounding box center [463, 581] width 86 height 16
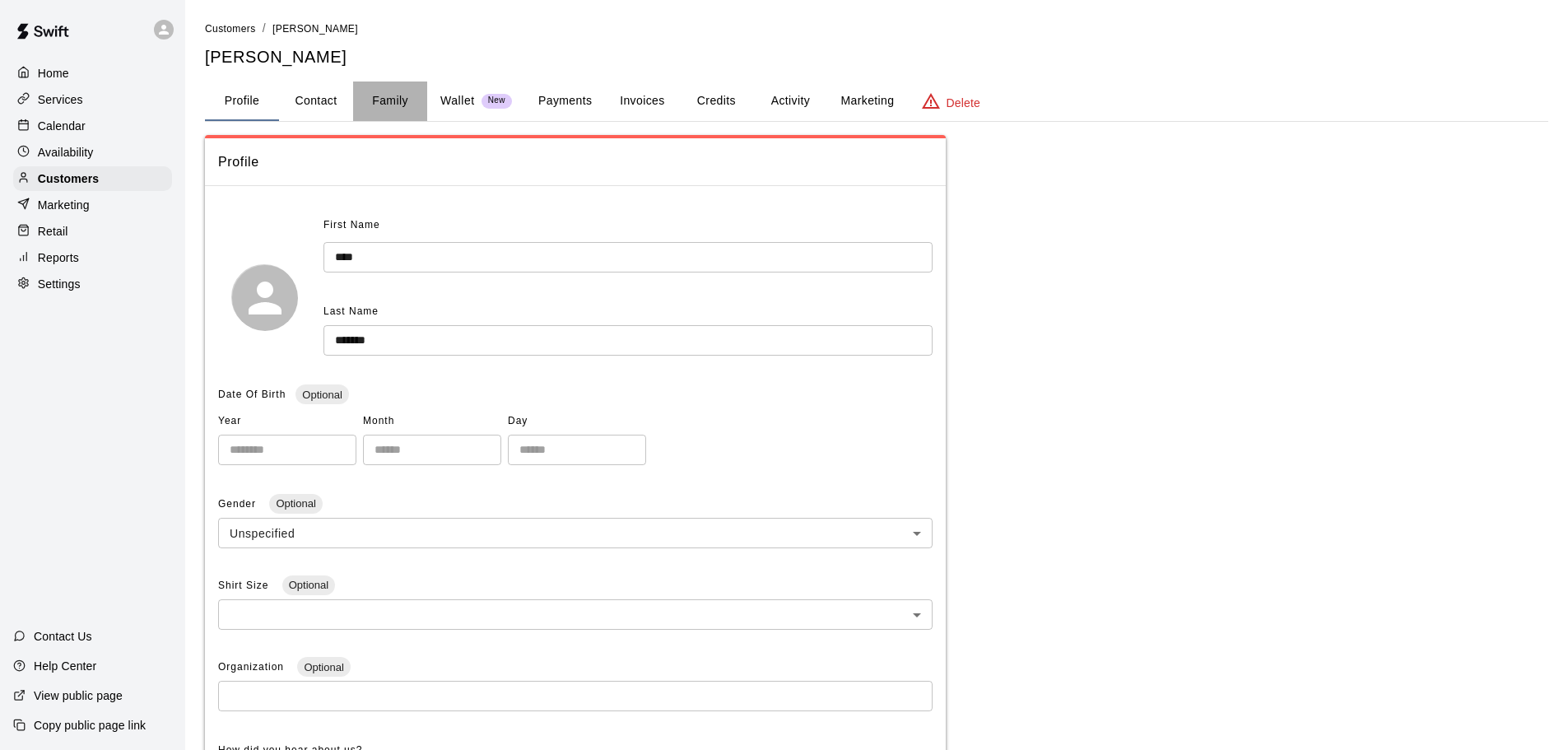
click at [372, 101] on button "Family" at bounding box center [390, 102] width 74 height 40
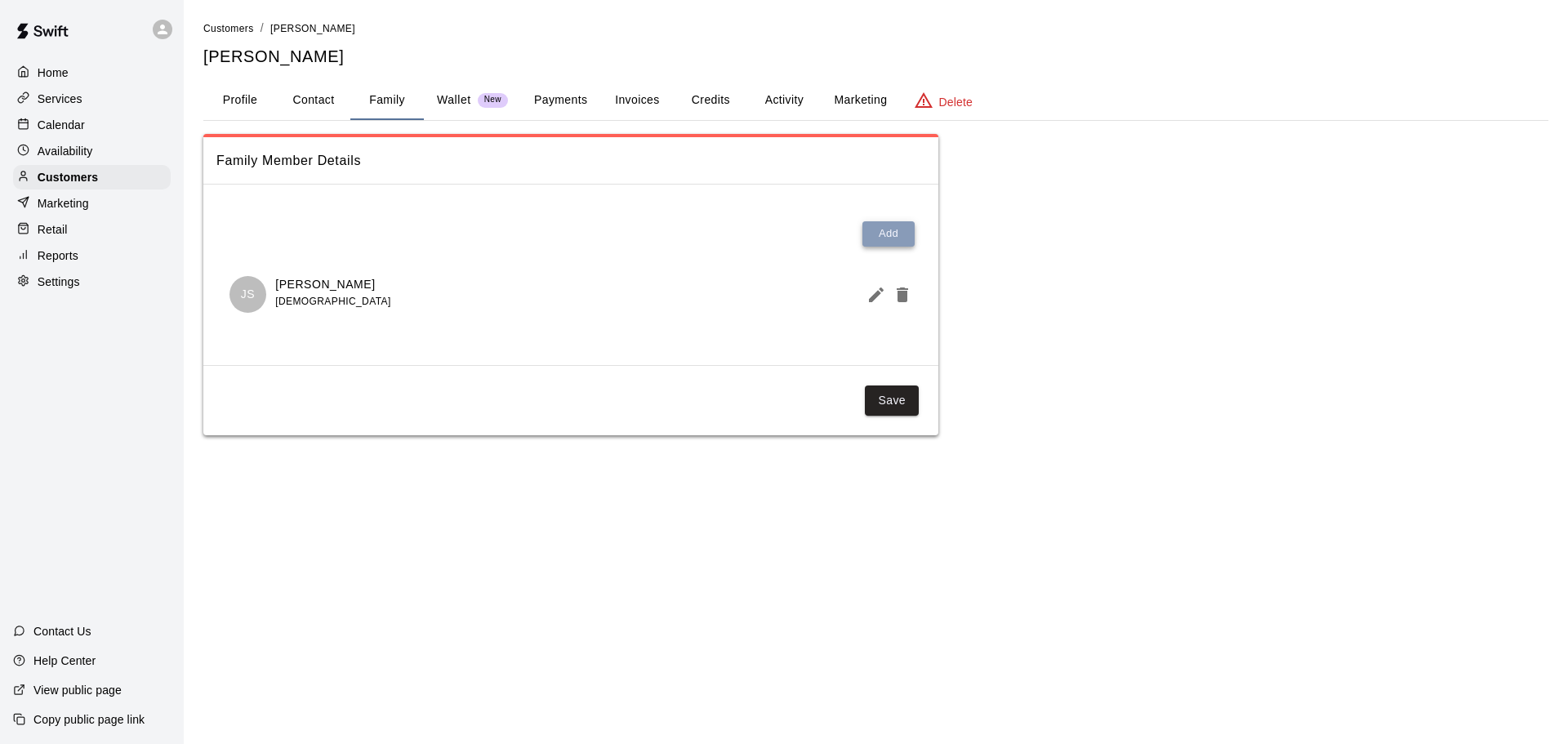
click at [893, 234] on button "Add" at bounding box center [888, 234] width 53 height 25
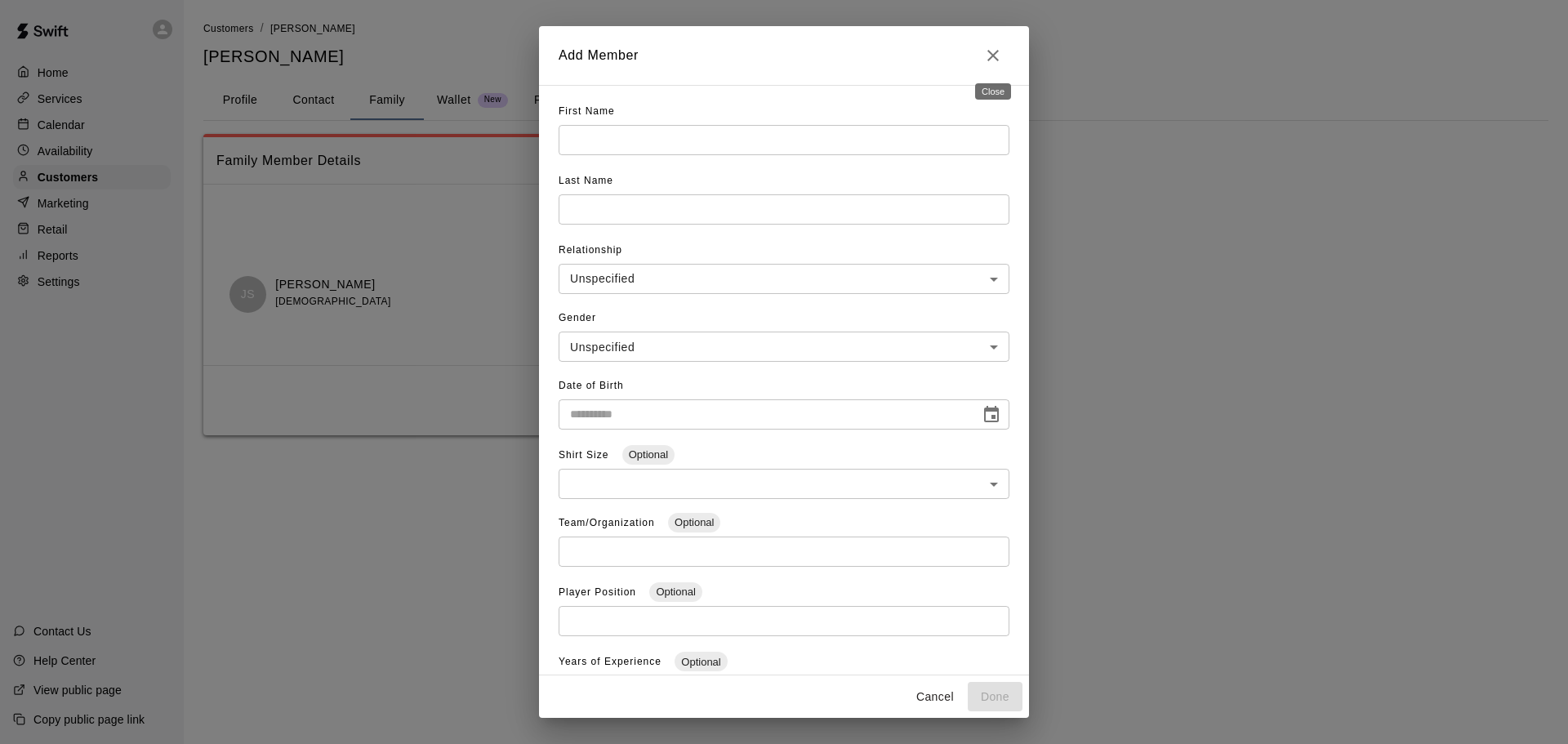
click at [995, 51] on icon "Close" at bounding box center [993, 55] width 20 height 20
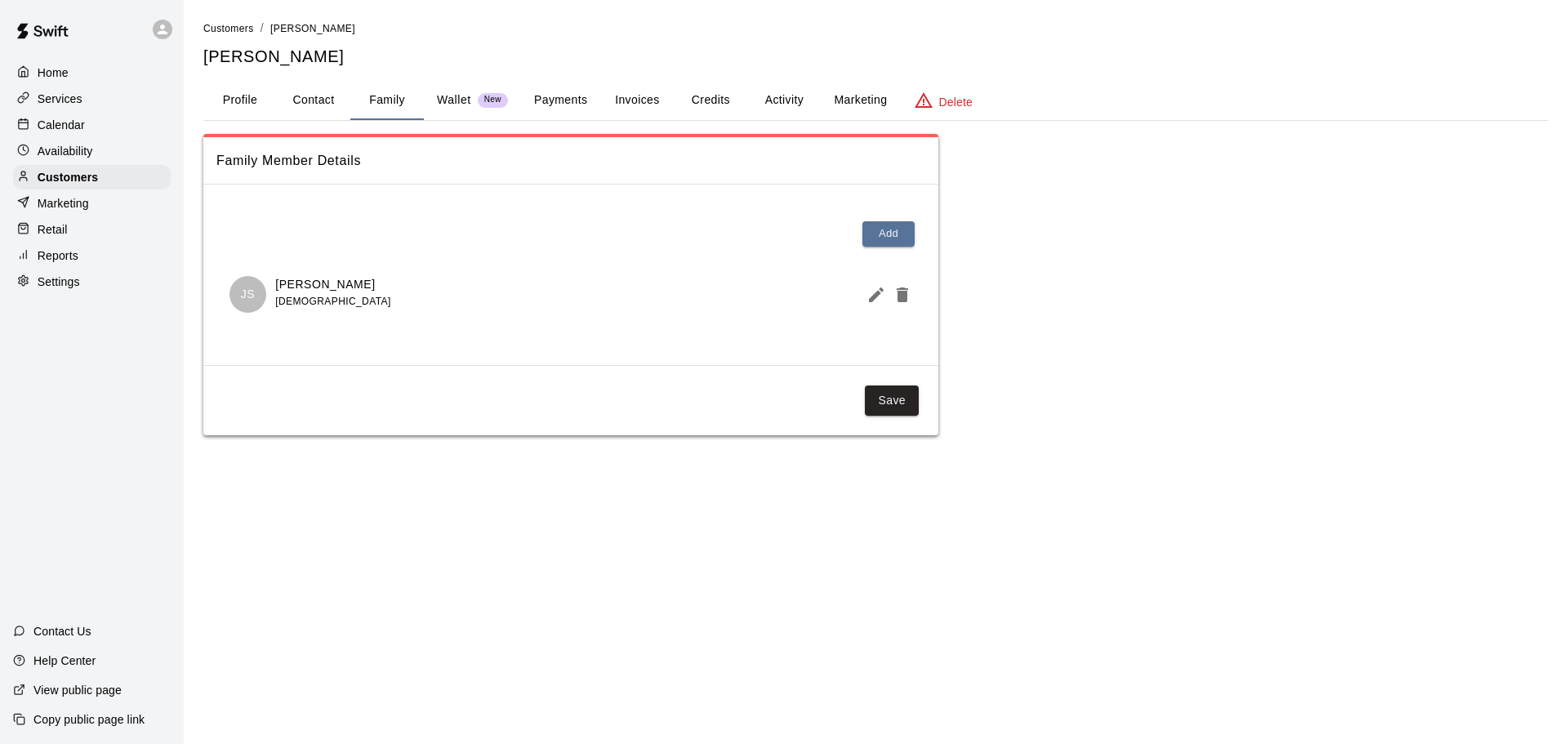
click at [248, 98] on button "Profile" at bounding box center [240, 101] width 73 height 39
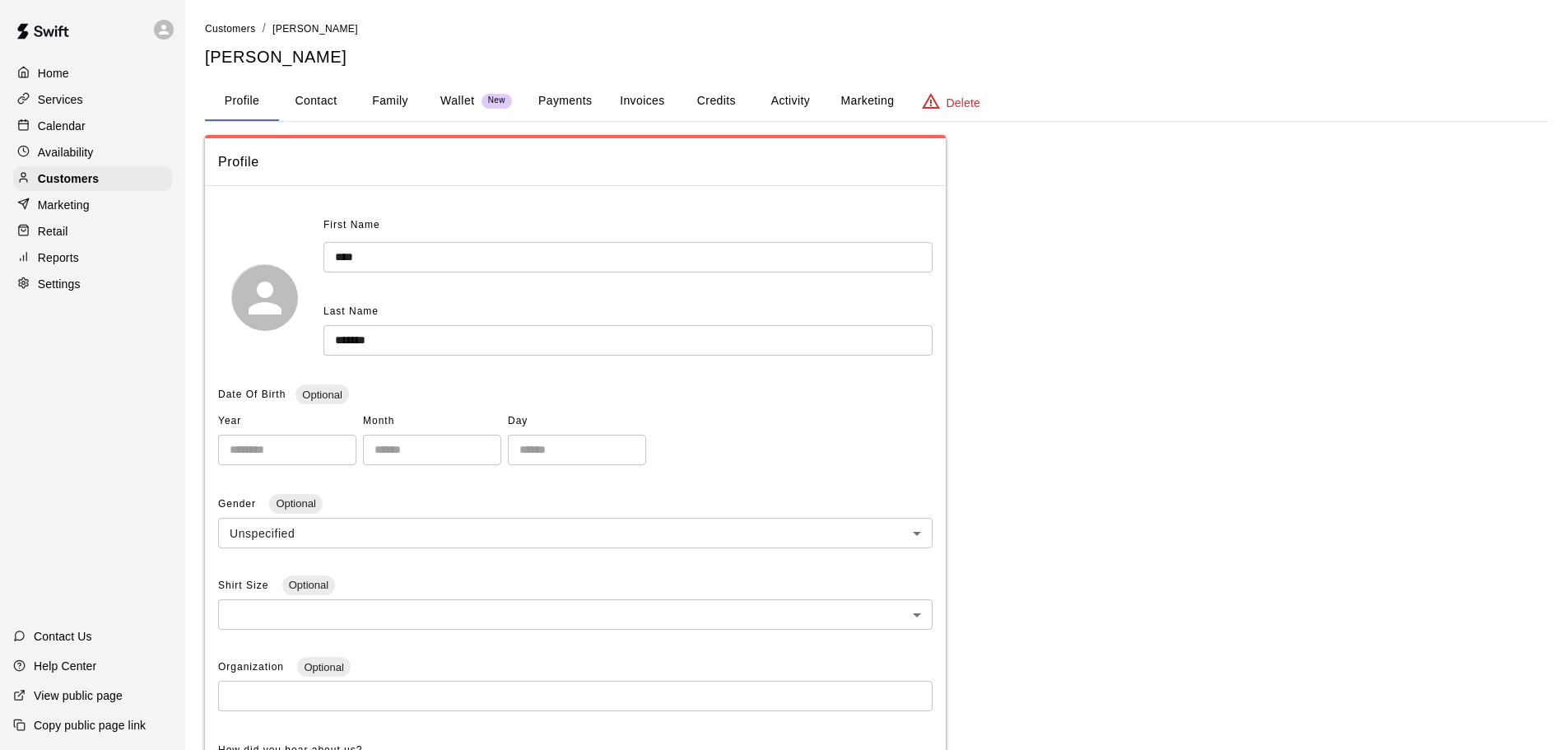
click at [418, 340] on input "*******" at bounding box center [627, 340] width 609 height 31
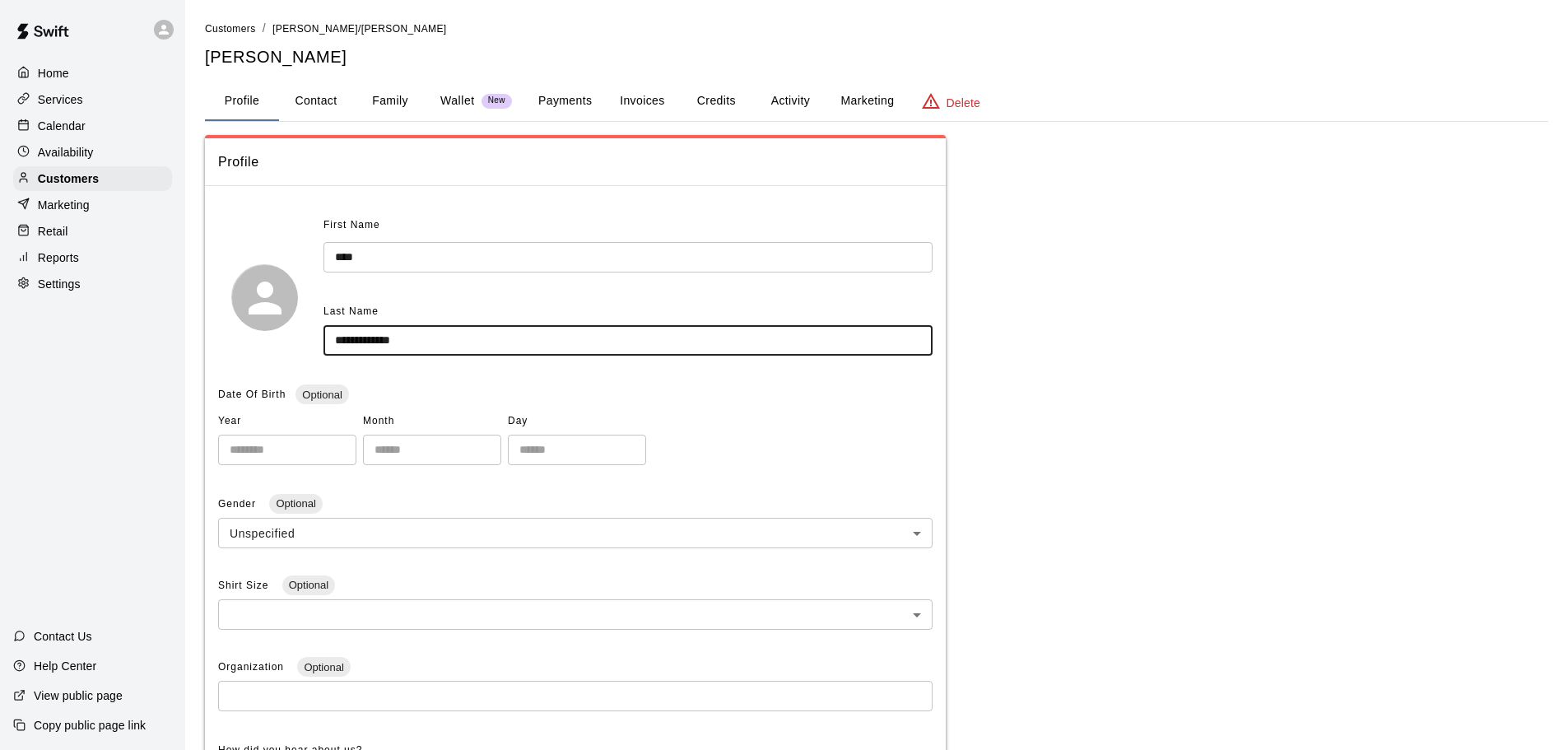
type input "**********"
click at [371, 529] on body "**********" at bounding box center [790, 588] width 1581 height 1176
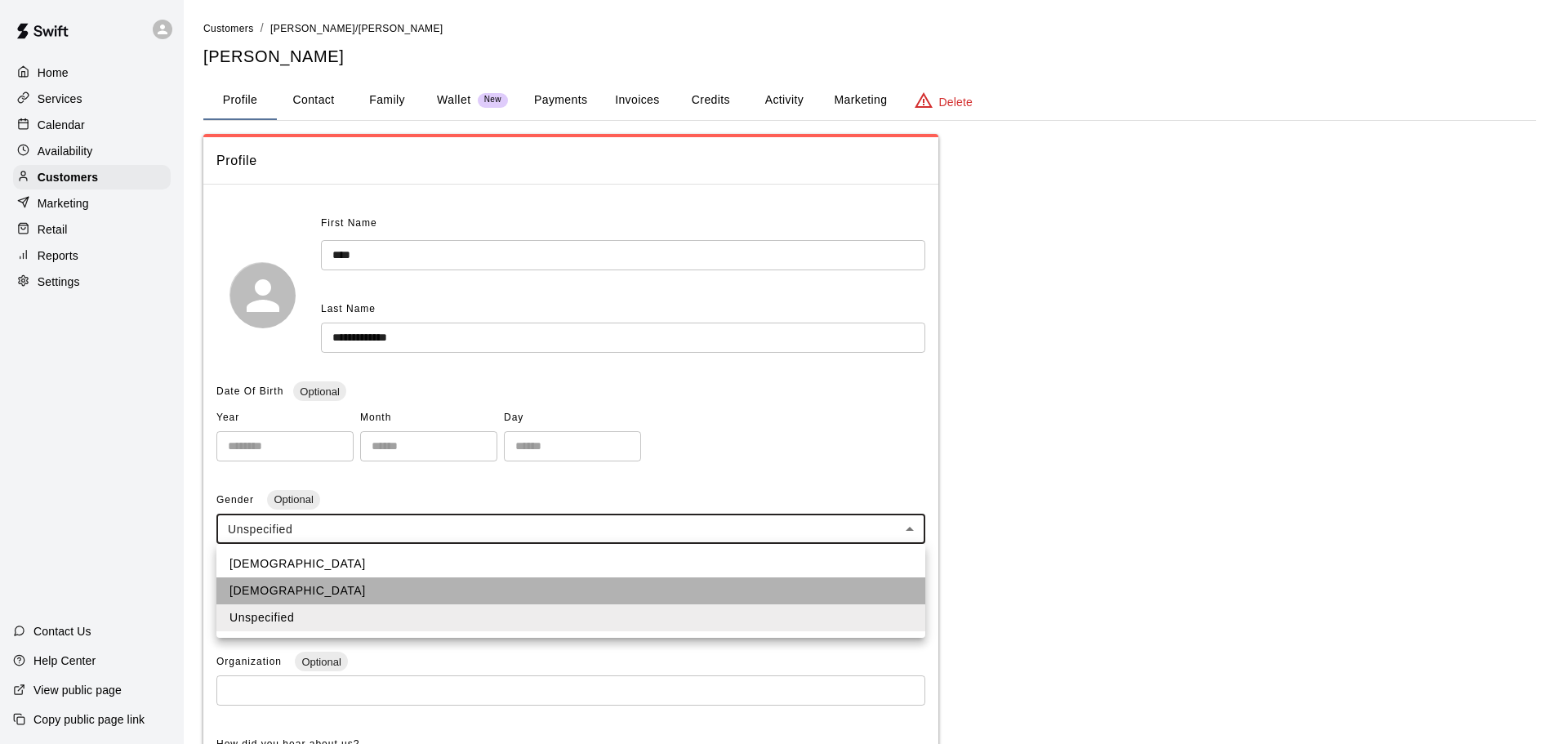
click at [249, 586] on li "Female" at bounding box center [571, 591] width 709 height 27
type input "******"
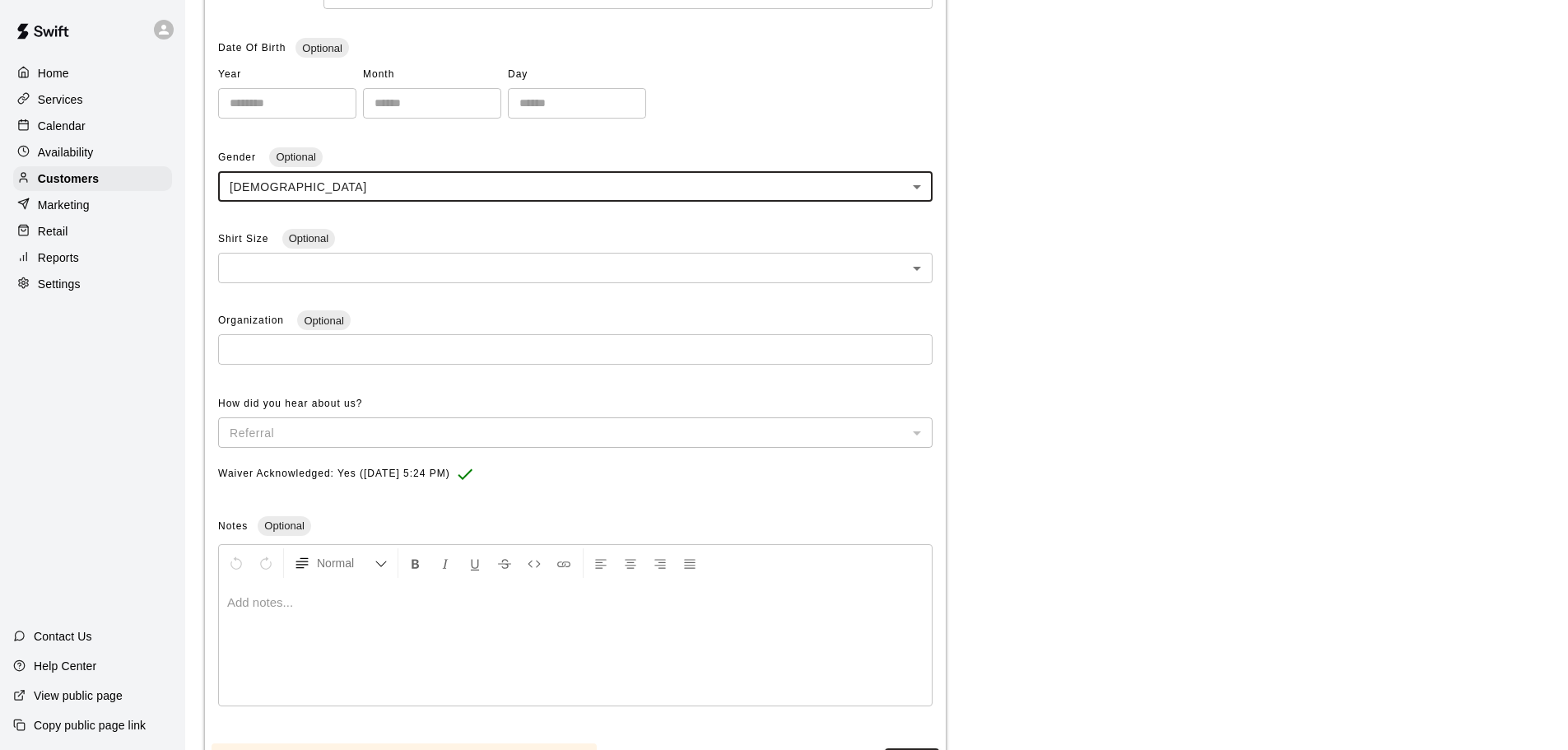
scroll to position [426, 0]
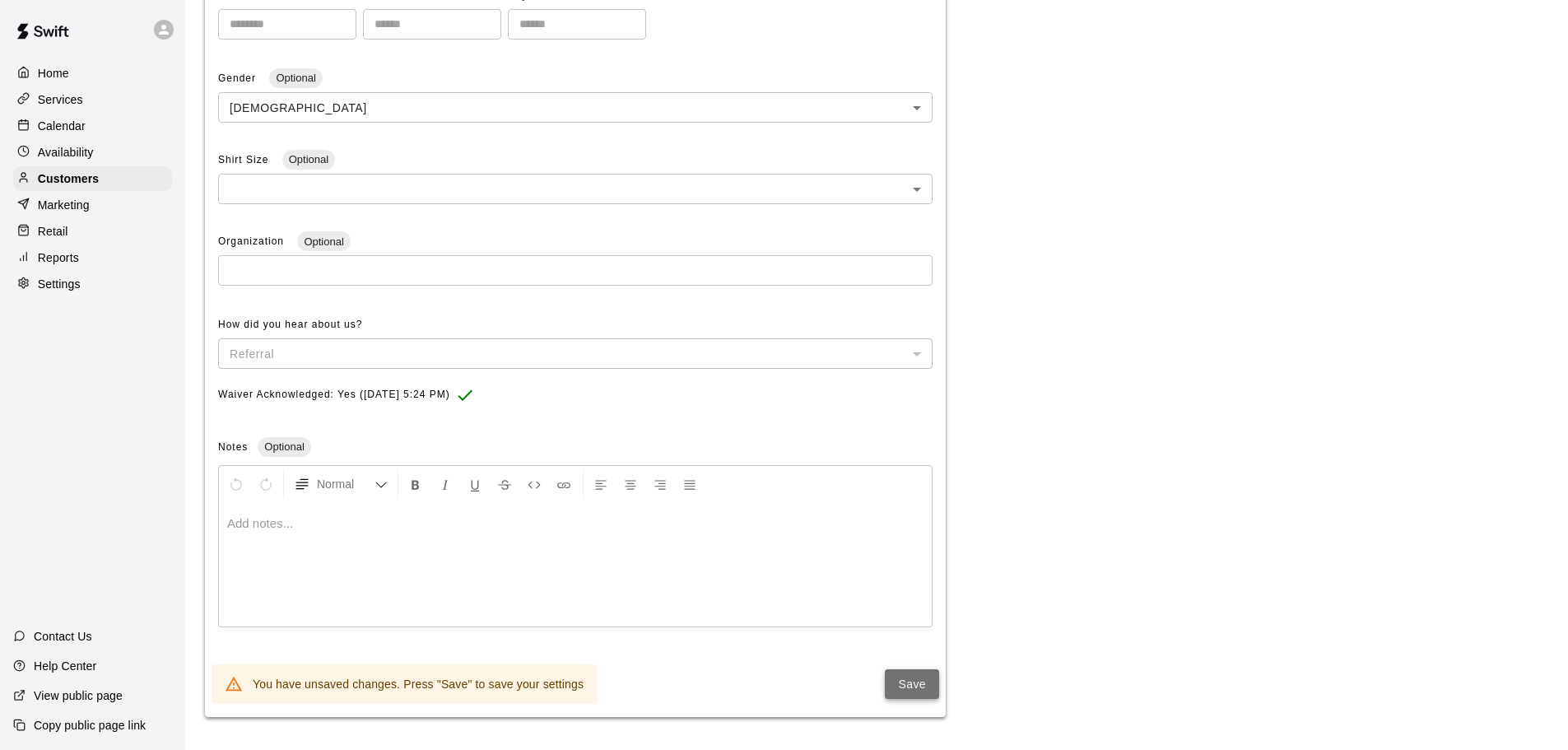
click at [906, 686] on button "Save" at bounding box center [912, 684] width 54 height 31
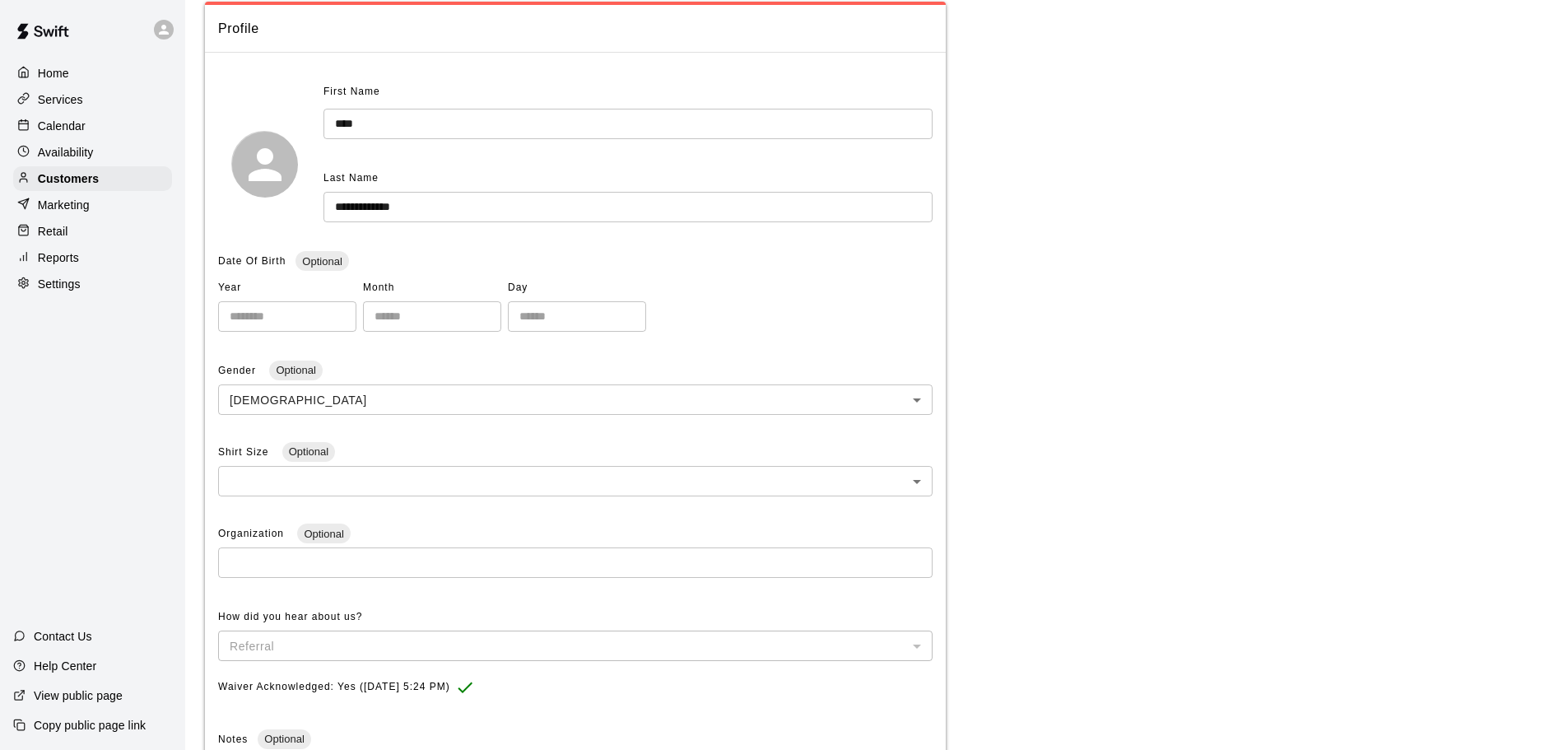
scroll to position [0, 0]
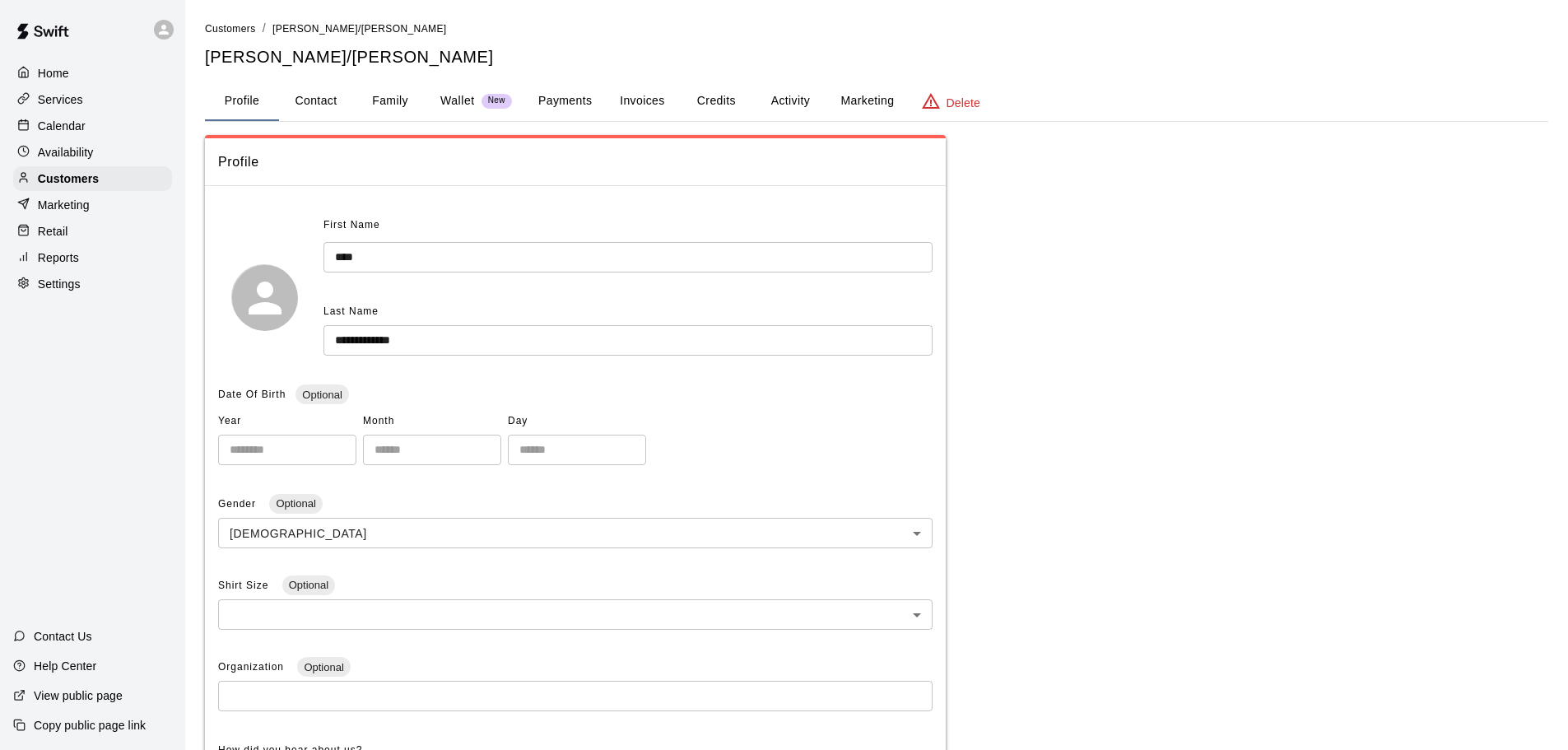
click at [321, 103] on button "Contact" at bounding box center [316, 102] width 74 height 40
select select "**"
